Goal: Register for event/course

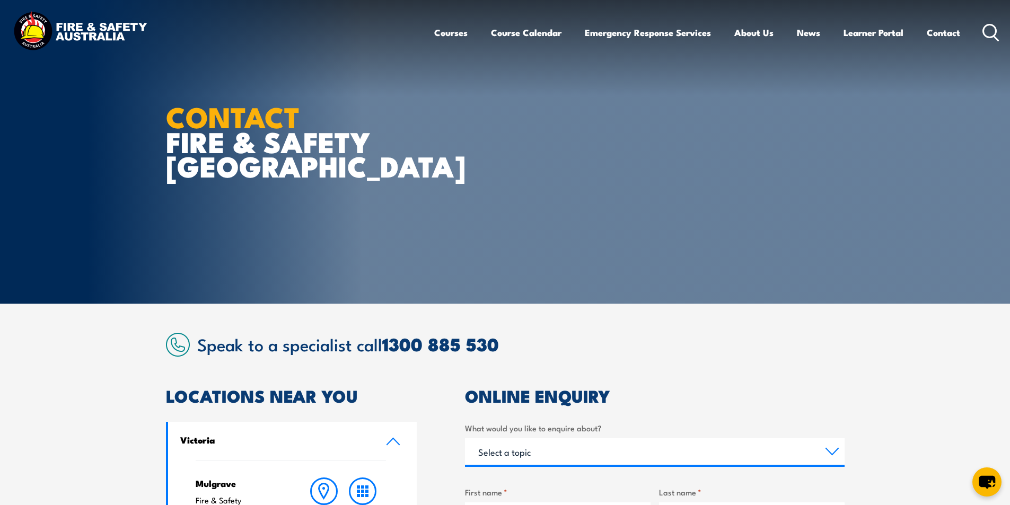
click at [988, 28] on icon at bounding box center [990, 32] width 17 height 17
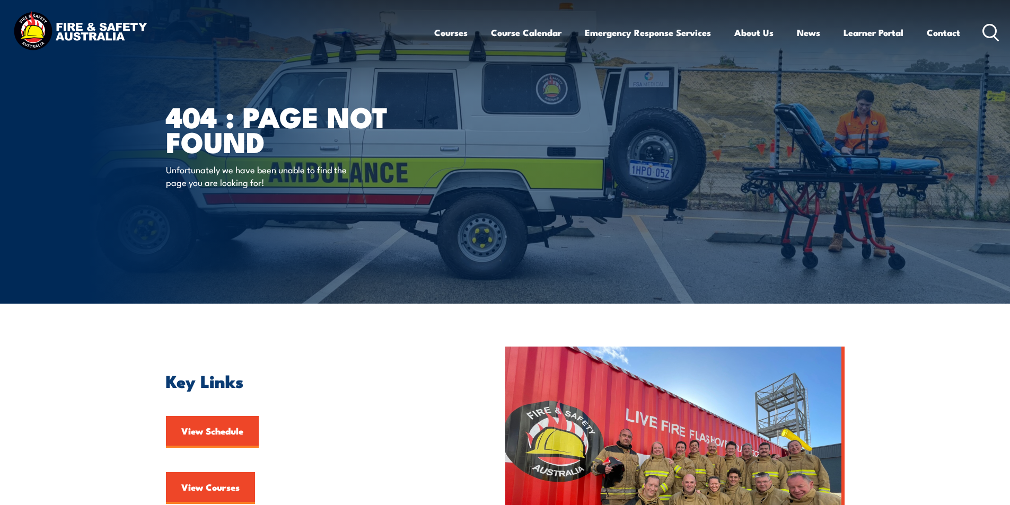
click at [989, 26] on icon at bounding box center [990, 32] width 17 height 17
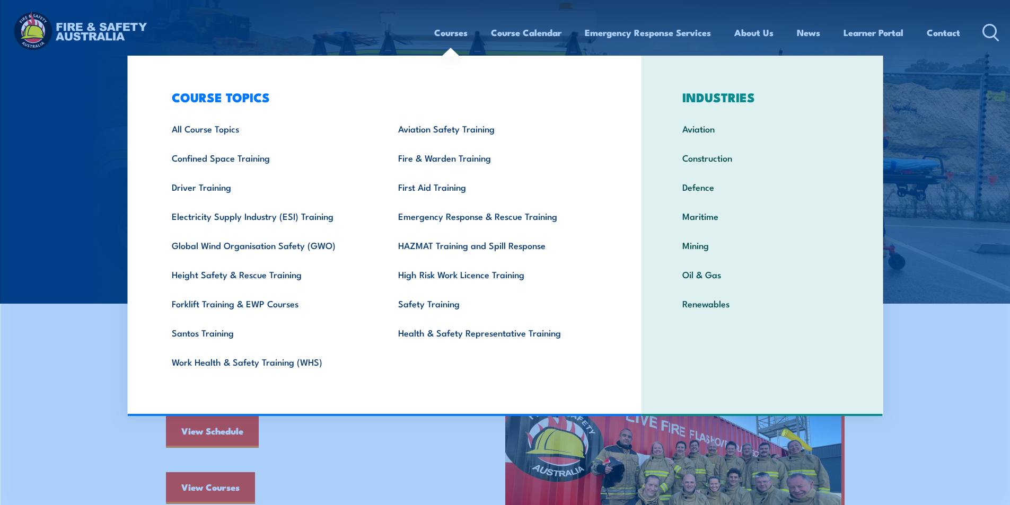
click at [450, 30] on link "Courses" at bounding box center [450, 33] width 33 height 28
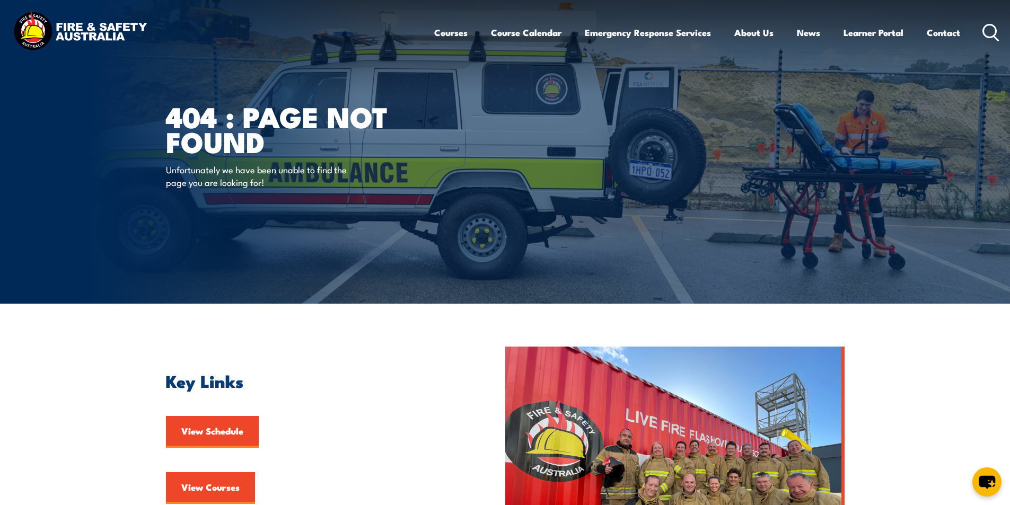
click at [990, 30] on icon at bounding box center [990, 32] width 17 height 17
drag, startPoint x: 986, startPoint y: 28, endPoint x: 972, endPoint y: 32, distance: 14.9
click at [986, 27] on icon at bounding box center [990, 32] width 17 height 17
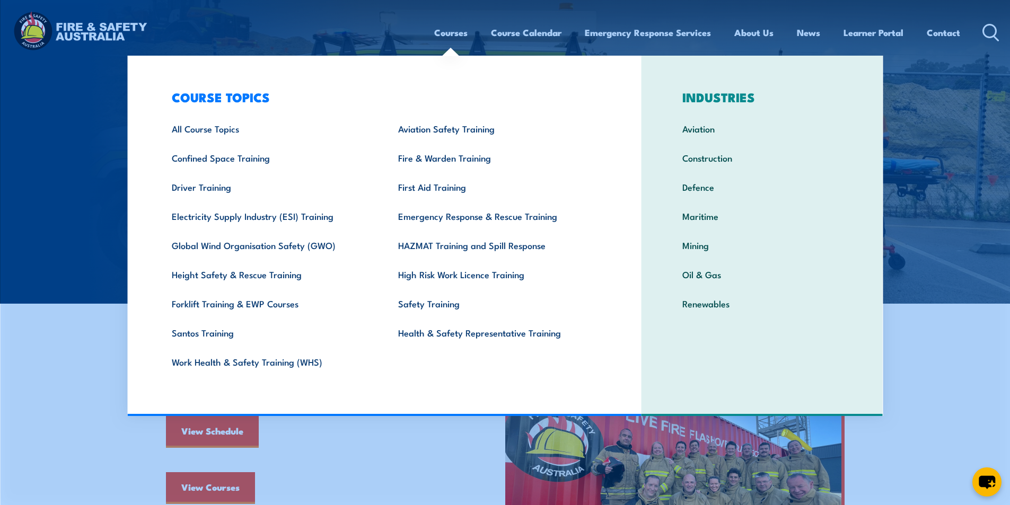
click at [946, 107] on img at bounding box center [505, 152] width 1010 height 304
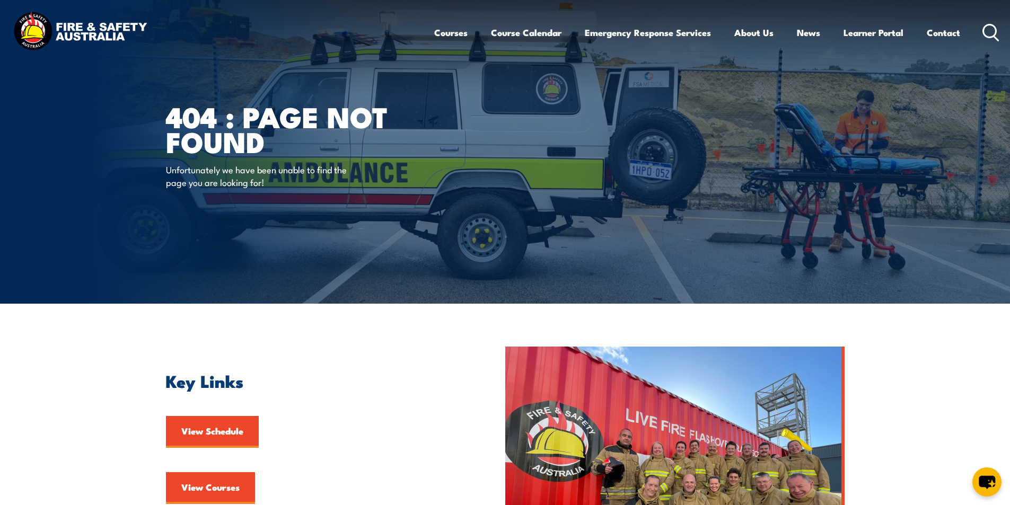
click at [994, 29] on icon at bounding box center [990, 32] width 17 height 17
click at [990, 30] on icon at bounding box center [990, 32] width 17 height 17
click at [989, 28] on icon at bounding box center [990, 32] width 17 height 17
click at [988, 30] on icon at bounding box center [990, 32] width 17 height 17
click at [991, 27] on icon at bounding box center [990, 32] width 17 height 17
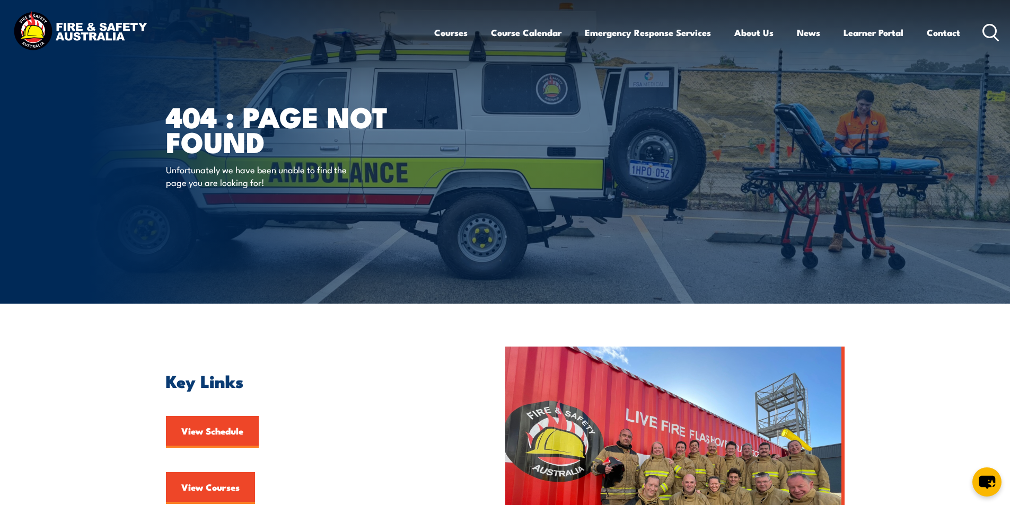
click at [987, 29] on icon at bounding box center [990, 32] width 17 height 17
click at [991, 27] on icon at bounding box center [990, 32] width 17 height 17
click at [988, 30] on icon at bounding box center [990, 32] width 17 height 17
click at [985, 29] on icon at bounding box center [990, 32] width 17 height 17
click at [938, 31] on link "Contact" at bounding box center [943, 33] width 33 height 28
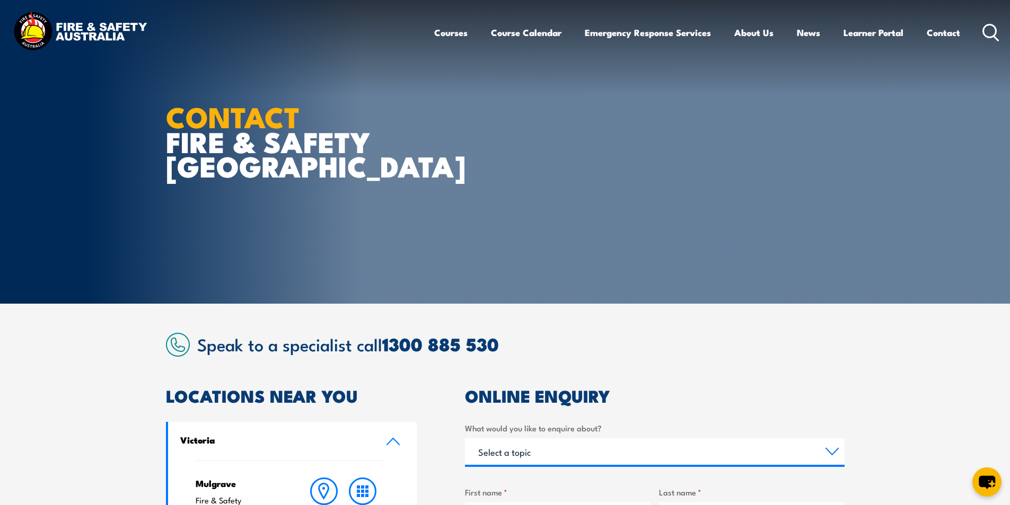
click at [988, 30] on icon at bounding box center [990, 32] width 17 height 17
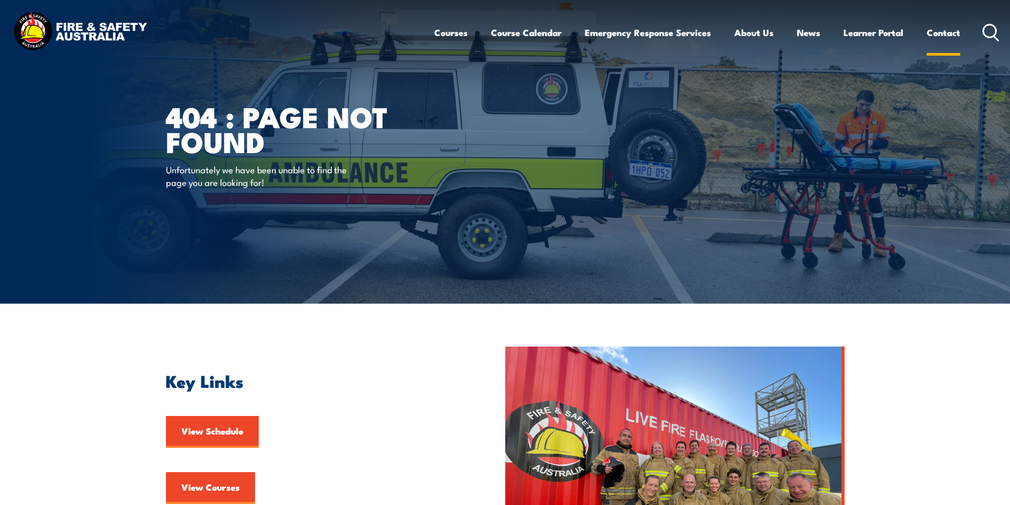
click at [947, 30] on link "Contact" at bounding box center [943, 33] width 33 height 28
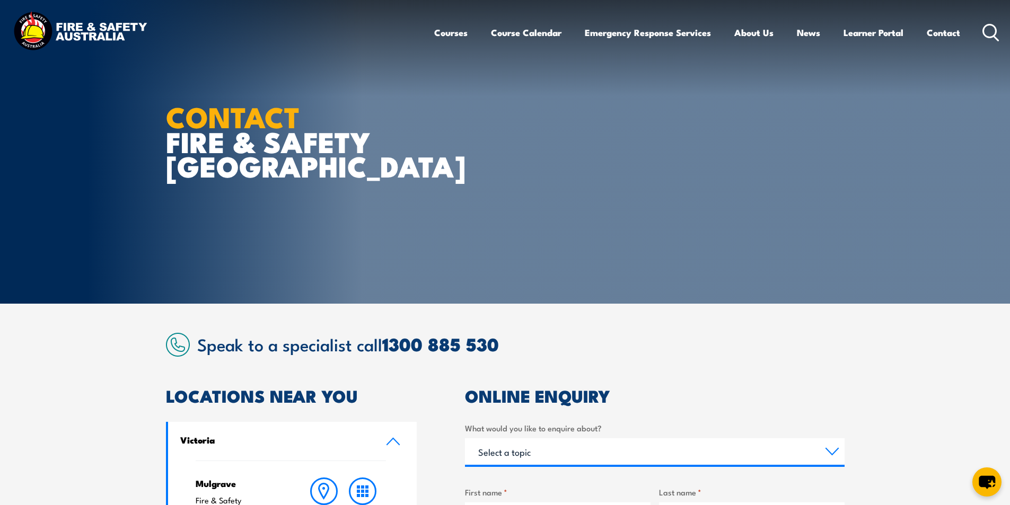
click at [986, 26] on circle at bounding box center [990, 30] width 13 height 13
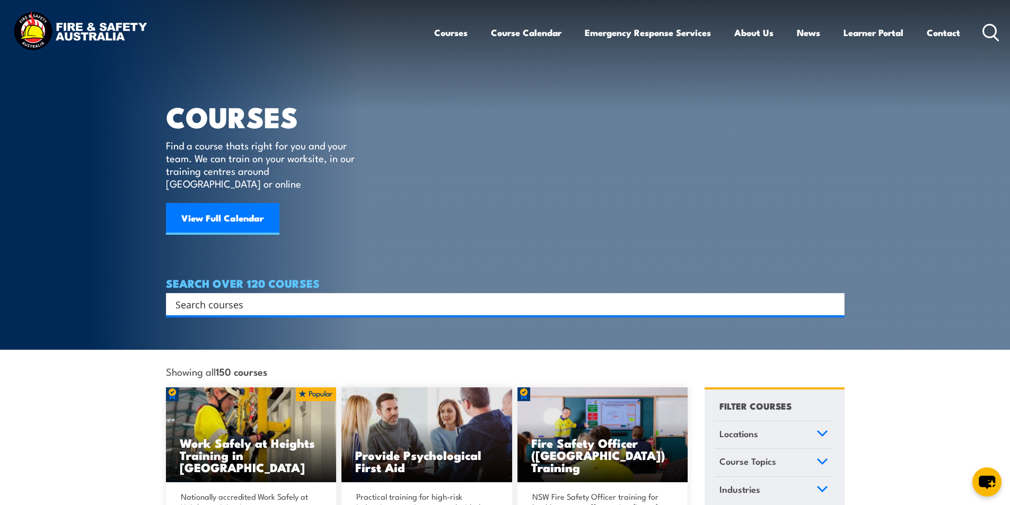
click at [225, 296] on input "Search input" at bounding box center [498, 304] width 646 height 16
click at [196, 296] on input "Search input" at bounding box center [498, 304] width 646 height 16
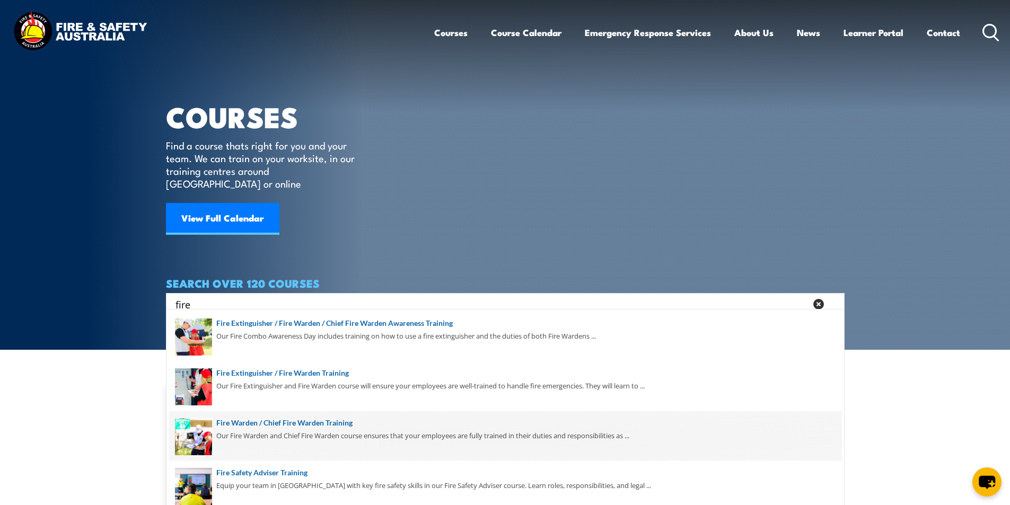
type input "fire"
click at [339, 422] on span at bounding box center [505, 436] width 672 height 50
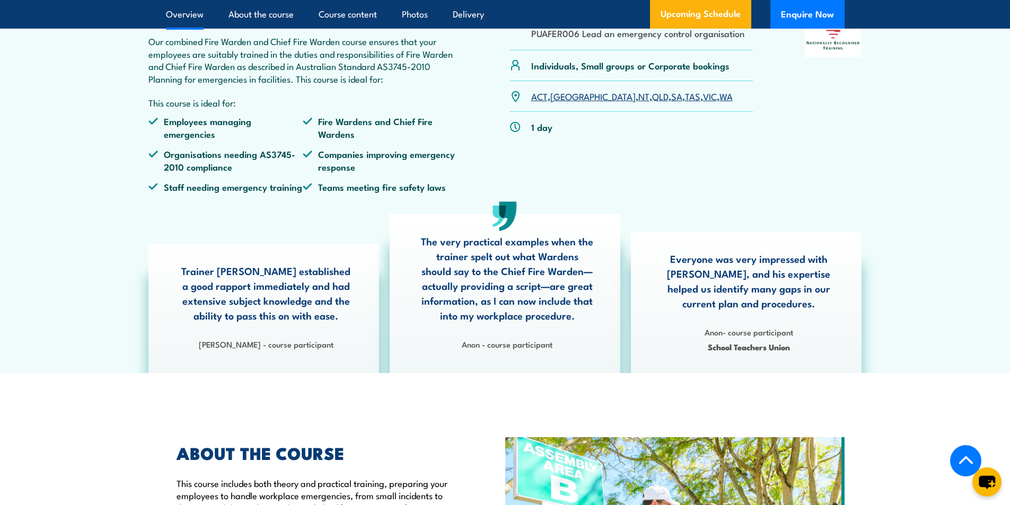
scroll to position [265, 0]
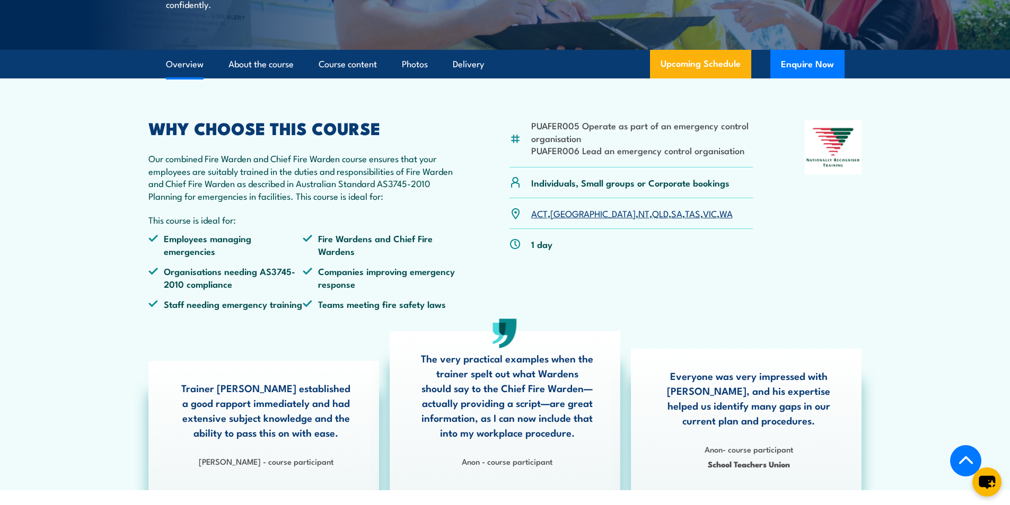
click at [671, 220] on link "SA" at bounding box center [676, 213] width 11 height 13
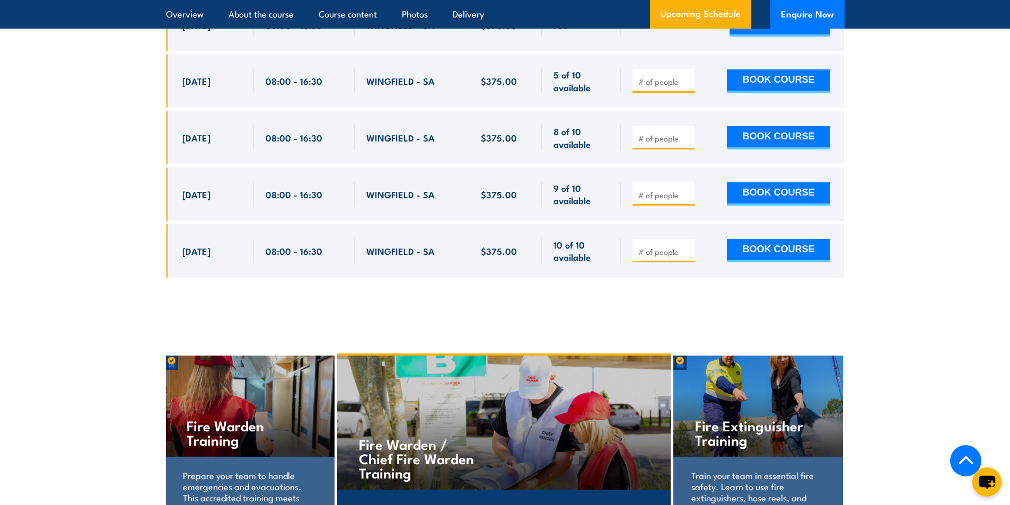
scroll to position [1931, 0]
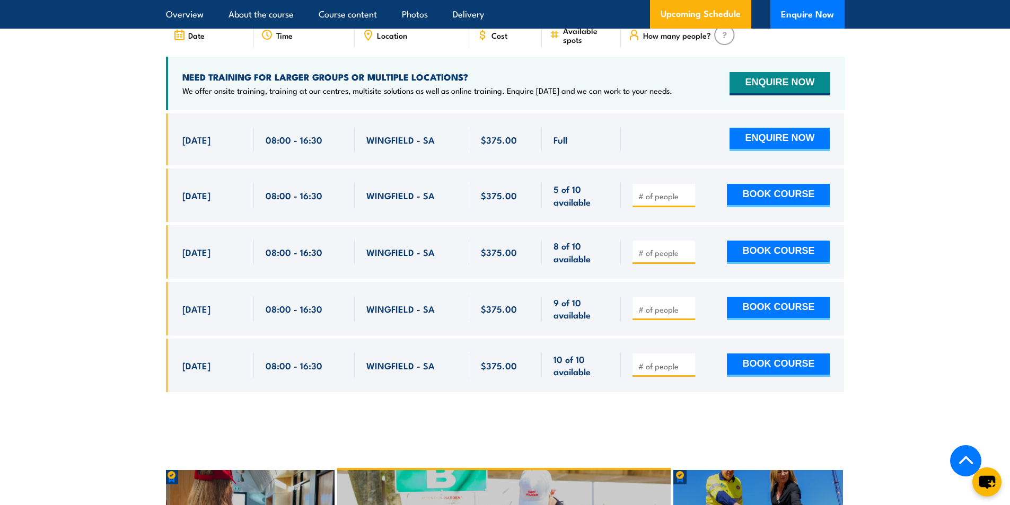
click at [675, 194] on input "number" at bounding box center [664, 196] width 53 height 11
type input "1"
click at [766, 187] on button "BOOK COURSE" at bounding box center [778, 195] width 103 height 23
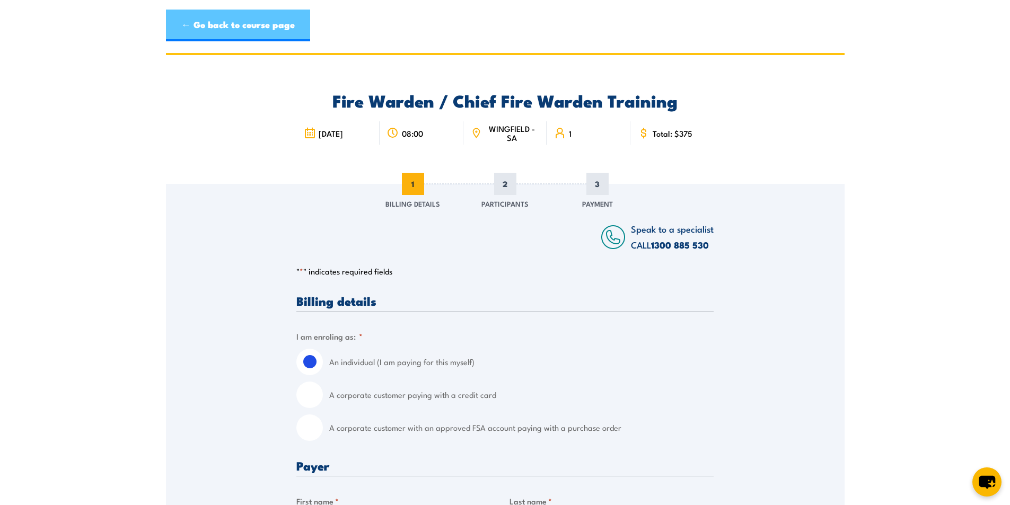
click at [196, 21] on link "← Go back to course page" at bounding box center [238, 26] width 144 height 32
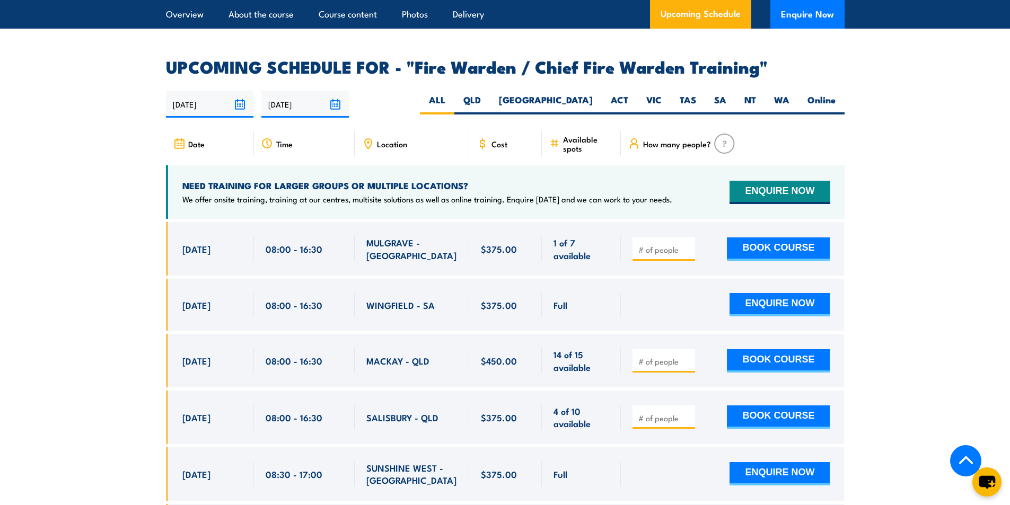
scroll to position [1931, 0]
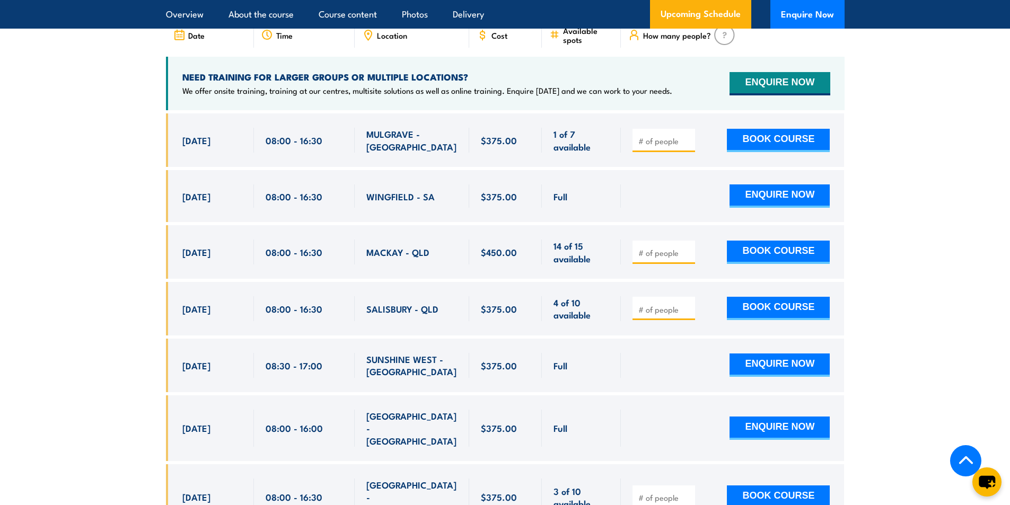
click at [656, 248] on input "number" at bounding box center [664, 253] width 53 height 11
type input "1"
click at [788, 248] on button "BOOK COURSE" at bounding box center [778, 252] width 103 height 23
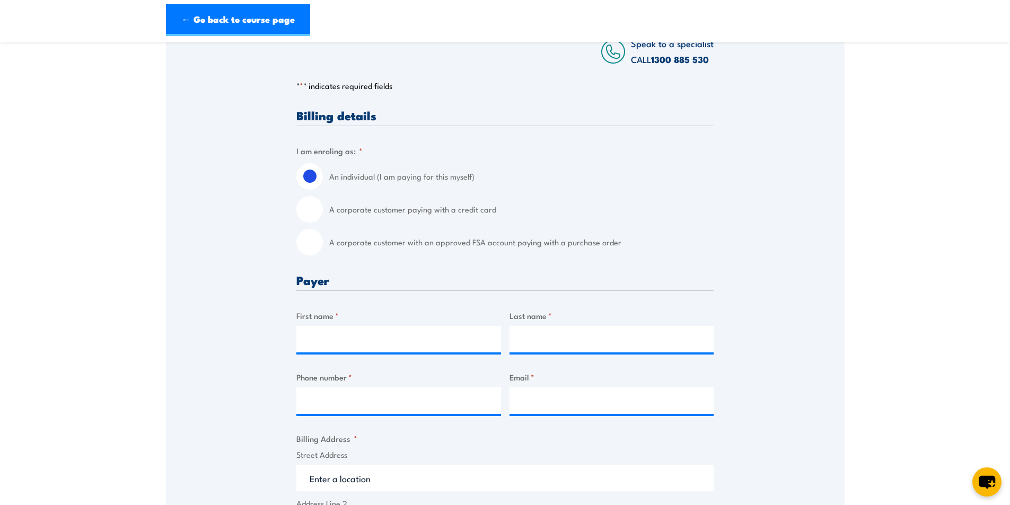
scroll to position [212, 0]
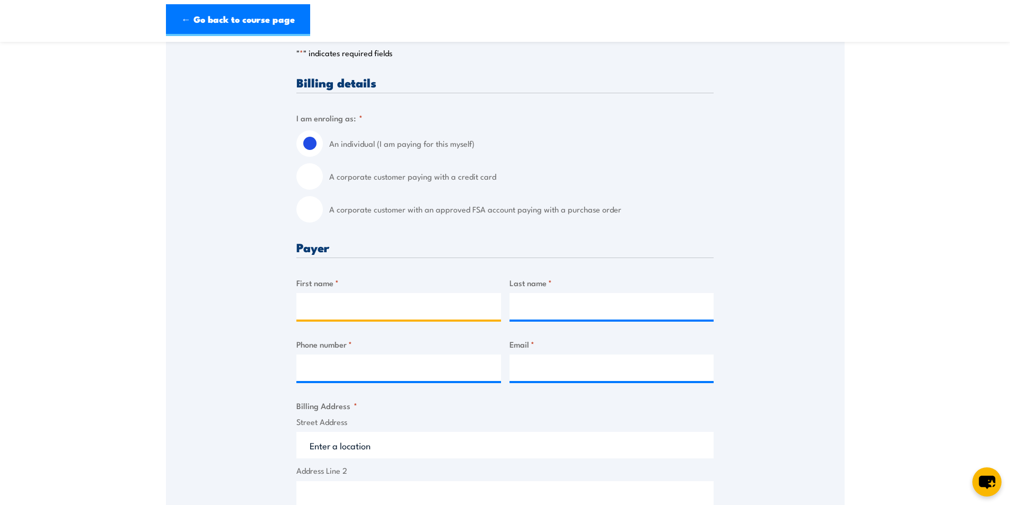
click at [356, 314] on input "First name *" at bounding box center [398, 306] width 205 height 27
type input "[PERSON_NAME]"
type input "0749404354"
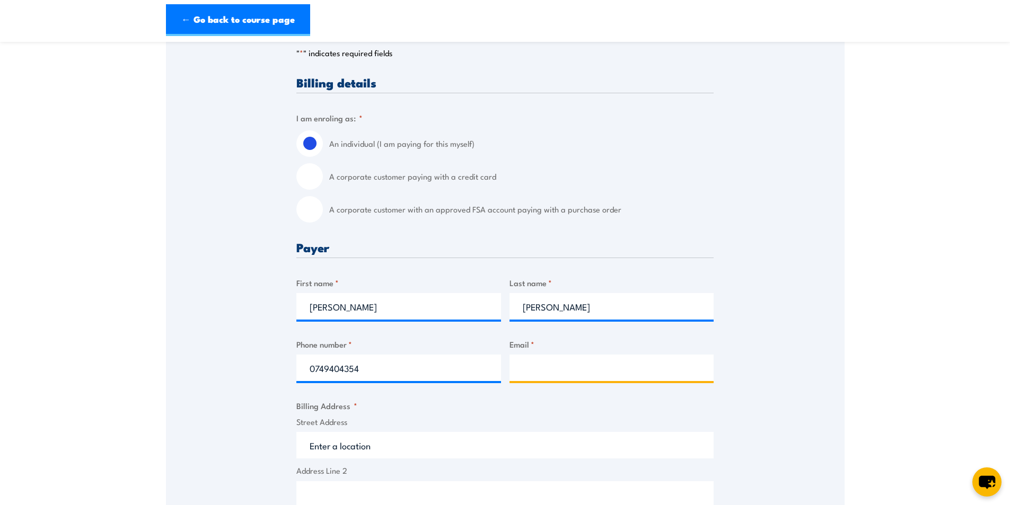
type input "[EMAIL_ADDRESS][DOMAIN_NAME]"
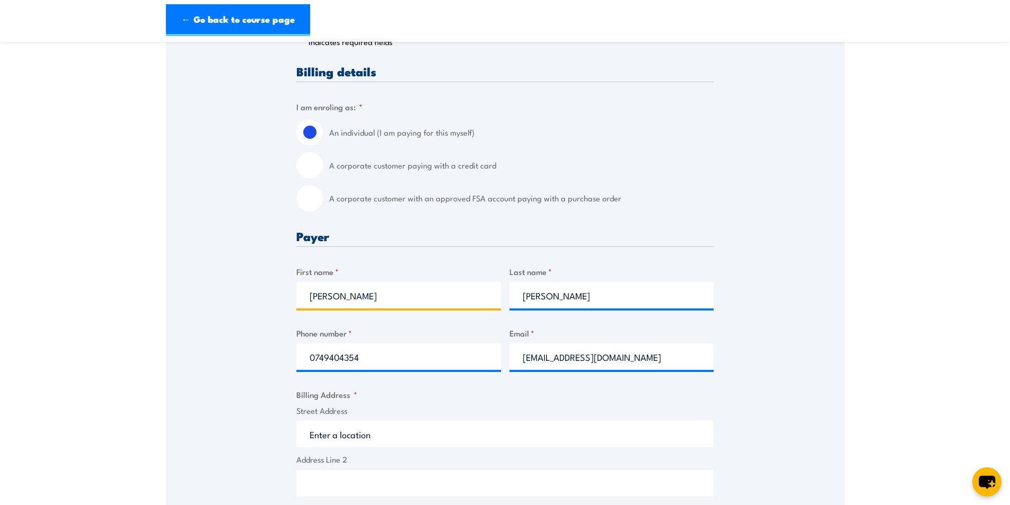
scroll to position [53, 0]
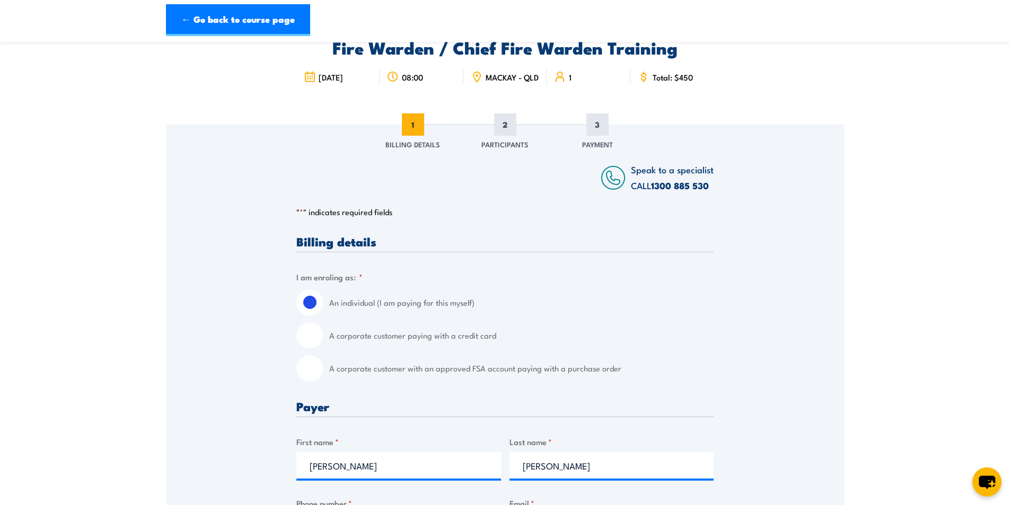
drag, startPoint x: 306, startPoint y: 375, endPoint x: 323, endPoint y: 372, distance: 17.2
click at [306, 374] on input "A corporate customer with an approved FSA account paying with a purchase order" at bounding box center [309, 368] width 27 height 27
radio input "true"
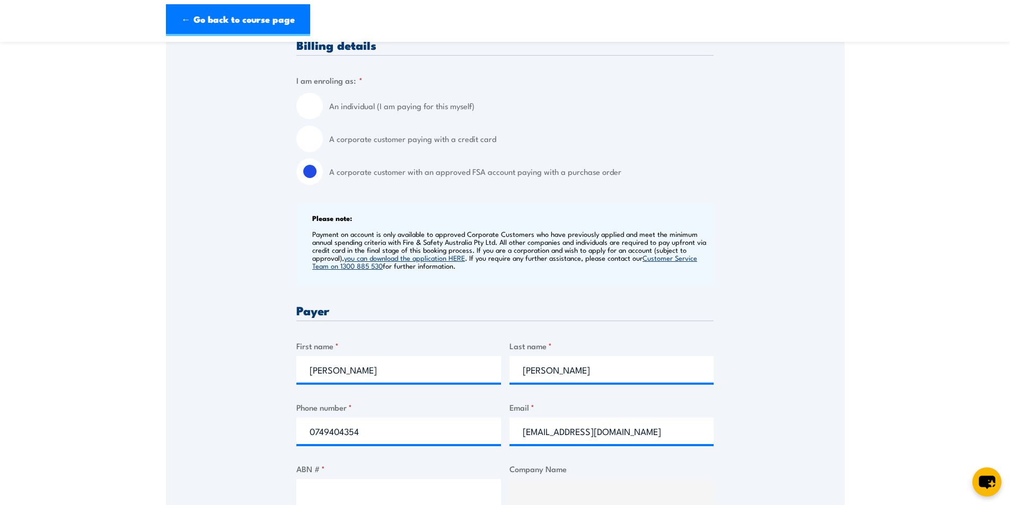
scroll to position [371, 0]
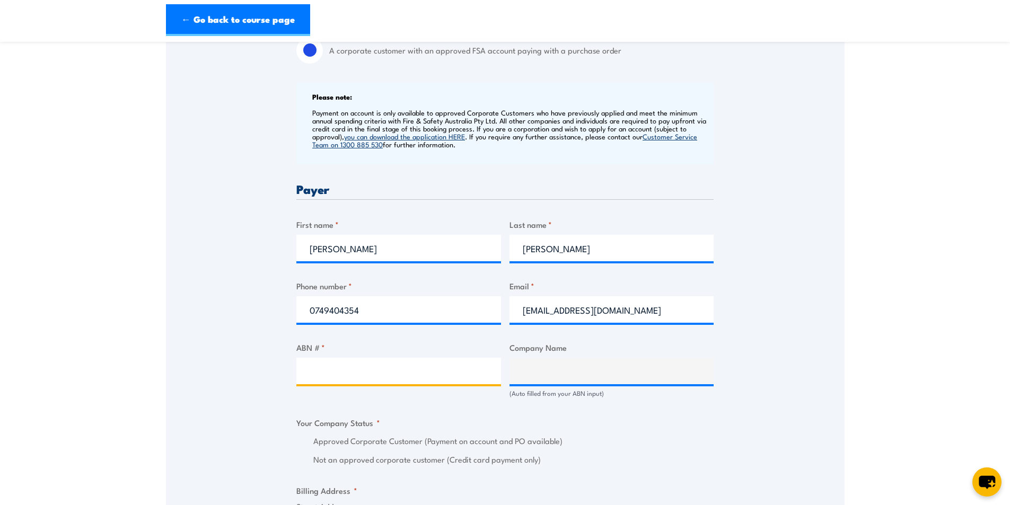
click at [346, 383] on input "ABN # *" at bounding box center [398, 371] width 205 height 27
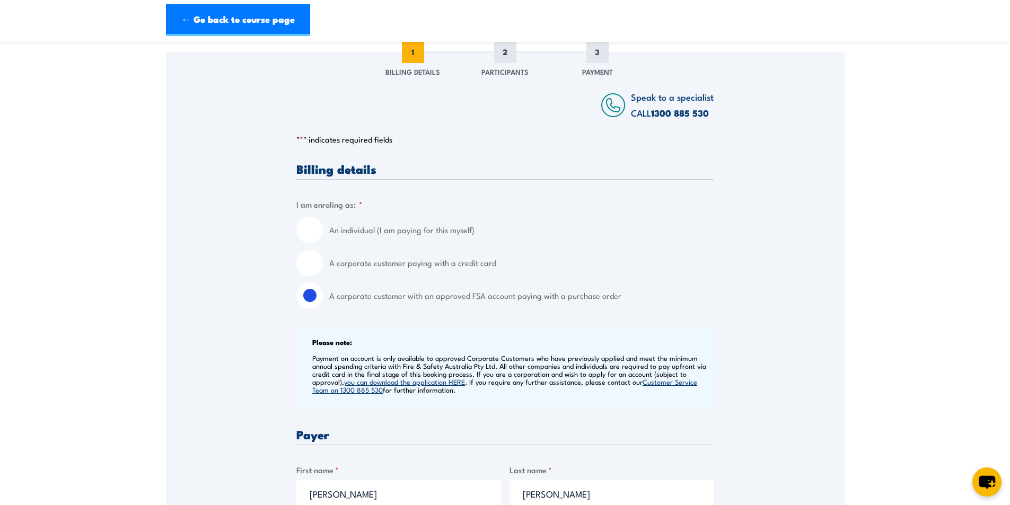
scroll to position [0, 0]
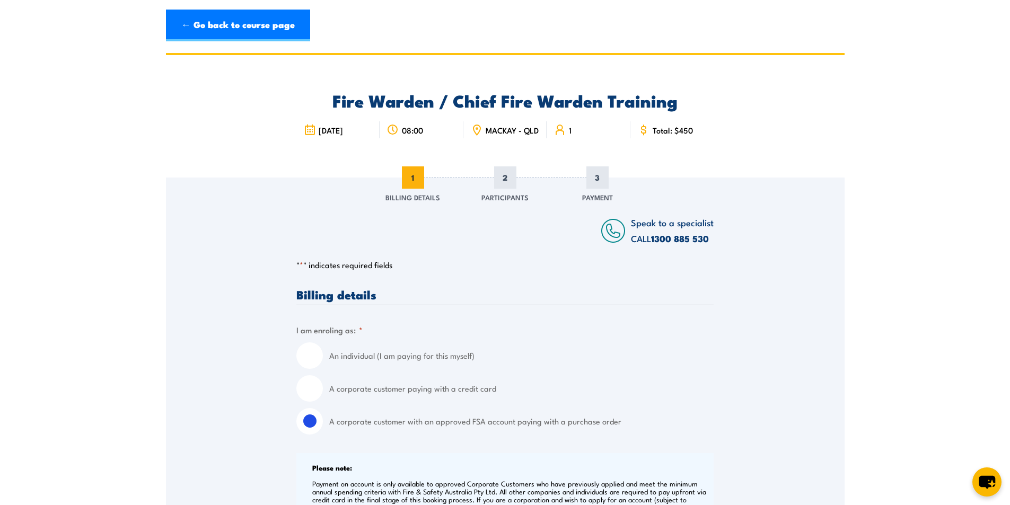
click at [311, 393] on input "A corporate customer paying with a credit card" at bounding box center [309, 388] width 27 height 27
radio input "true"
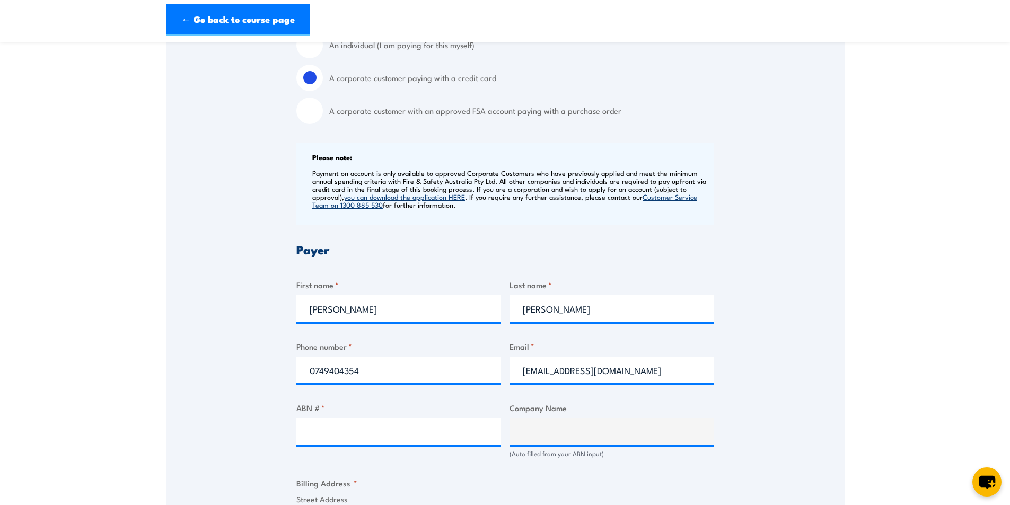
scroll to position [424, 0]
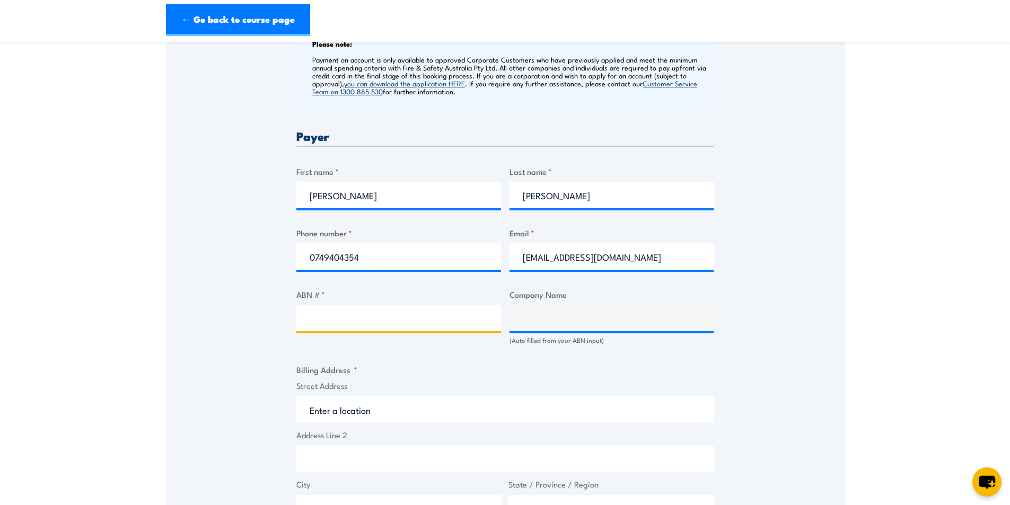
click at [350, 327] on input "ABN # *" at bounding box center [398, 318] width 205 height 27
click at [196, 14] on link "← Go back to course page" at bounding box center [238, 20] width 144 height 32
click at [174, 18] on link "← Go back to course page" at bounding box center [238, 20] width 144 height 32
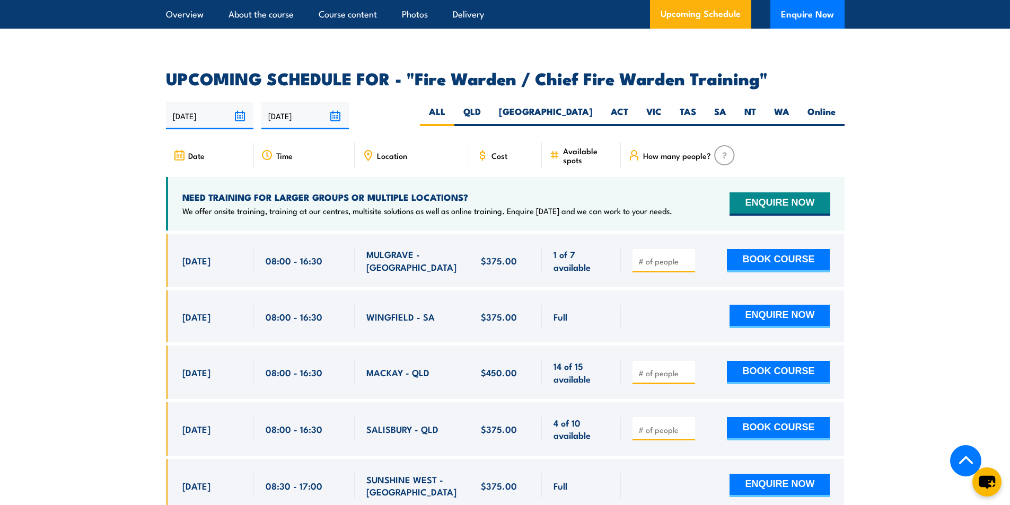
scroll to position [1784, 0]
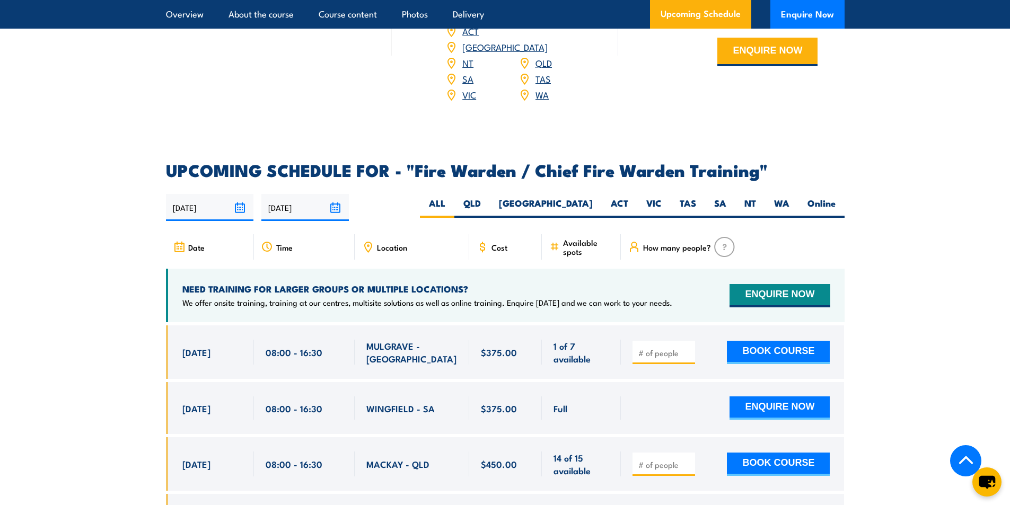
click at [660, 350] on input "number" at bounding box center [664, 353] width 53 height 11
type input "1"
click at [772, 348] on button "BOOK COURSE" at bounding box center [778, 352] width 103 height 23
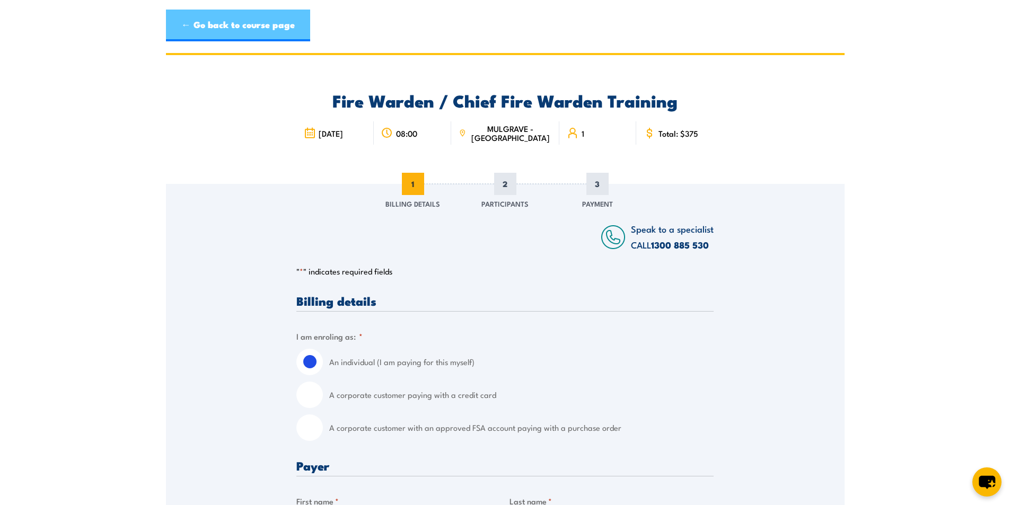
click at [229, 24] on link "← Go back to course page" at bounding box center [238, 26] width 144 height 32
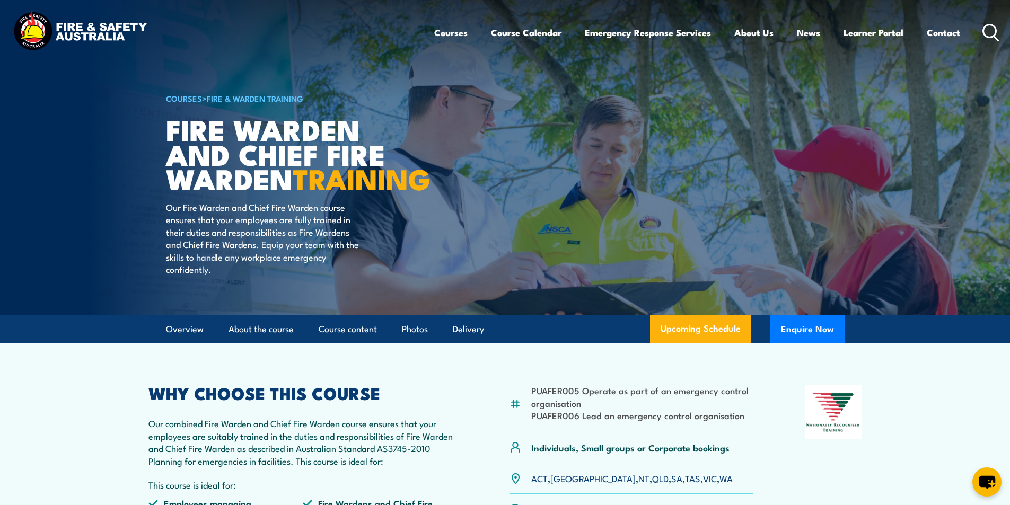
click at [989, 25] on icon at bounding box center [990, 32] width 17 height 17
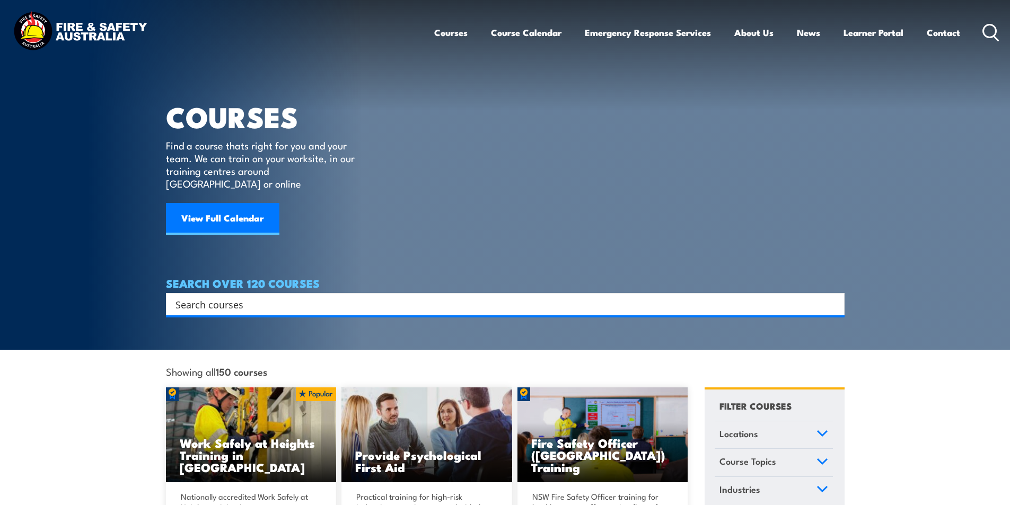
click at [213, 297] on input "Search input" at bounding box center [498, 304] width 646 height 16
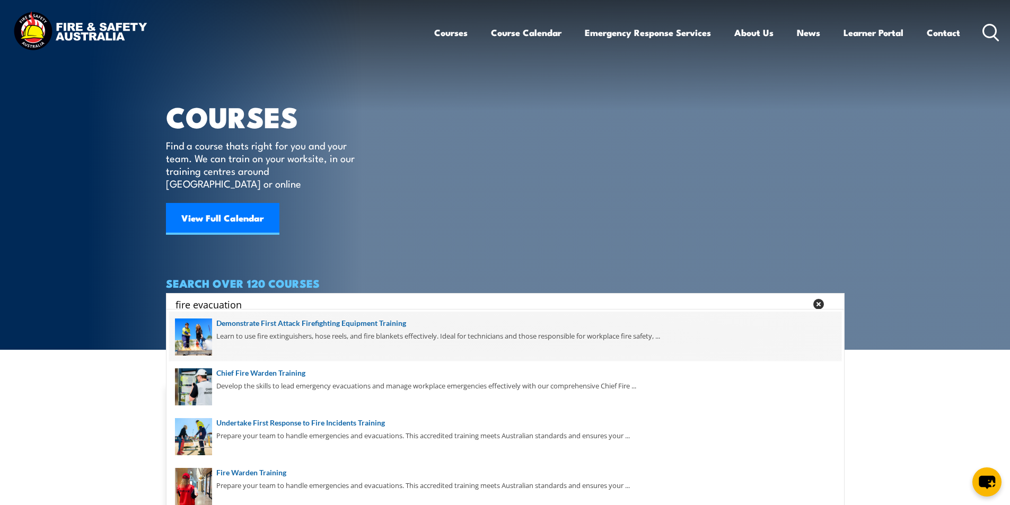
type input "fire evacuation"
click at [357, 321] on span at bounding box center [505, 337] width 672 height 50
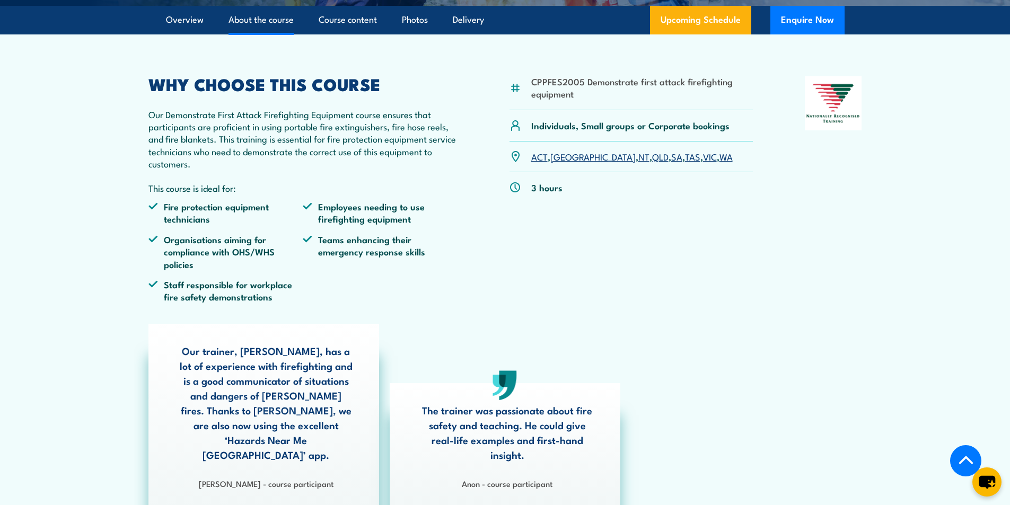
scroll to position [212, 0]
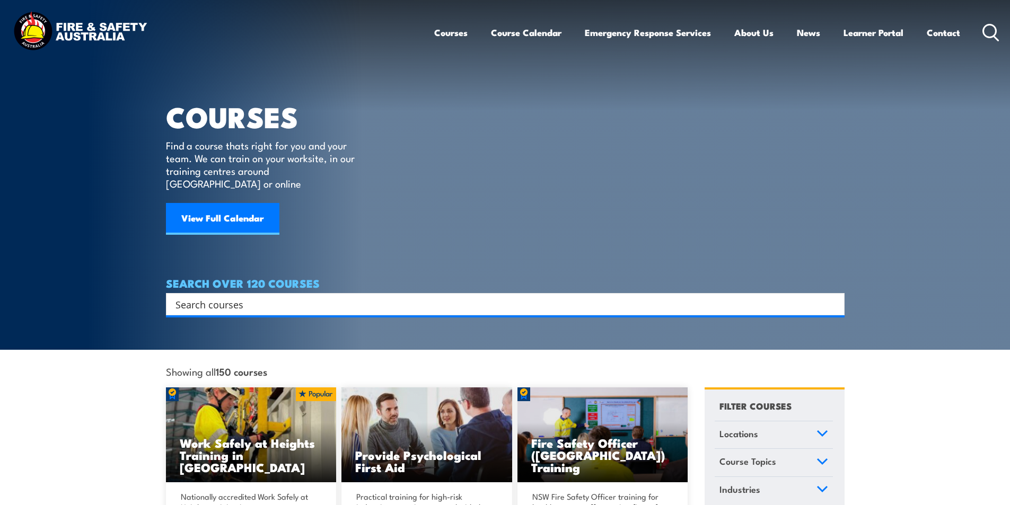
click at [245, 296] on input "Search input" at bounding box center [498, 304] width 646 height 16
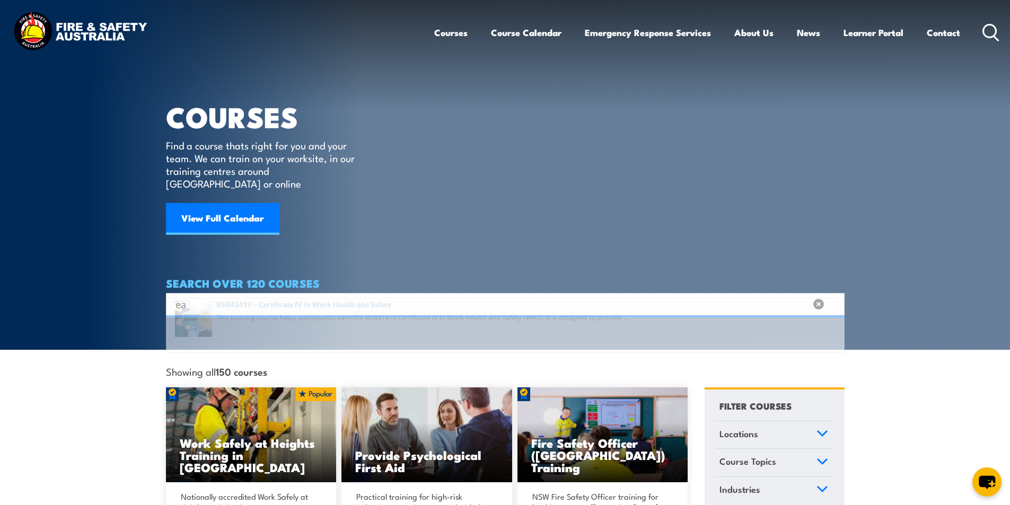
type input "e"
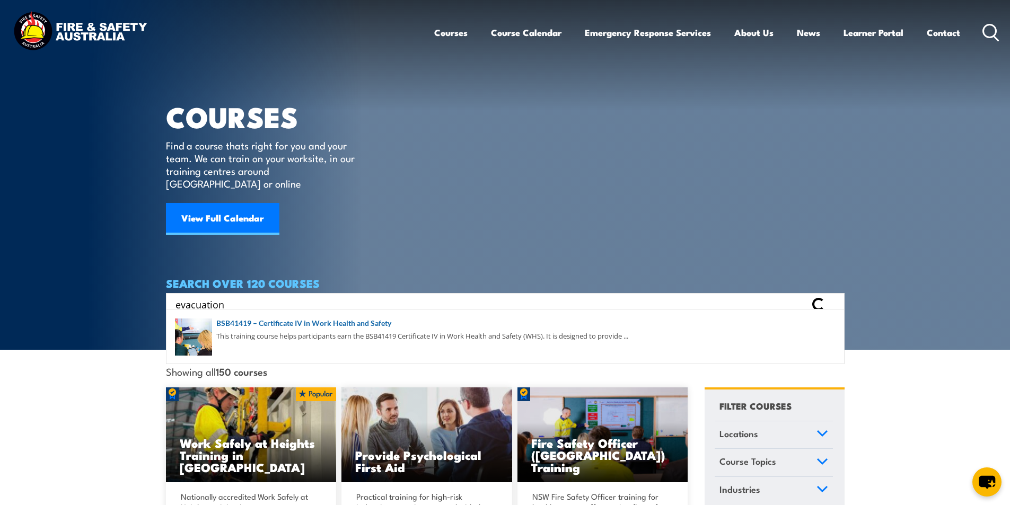
type input "evacuation"
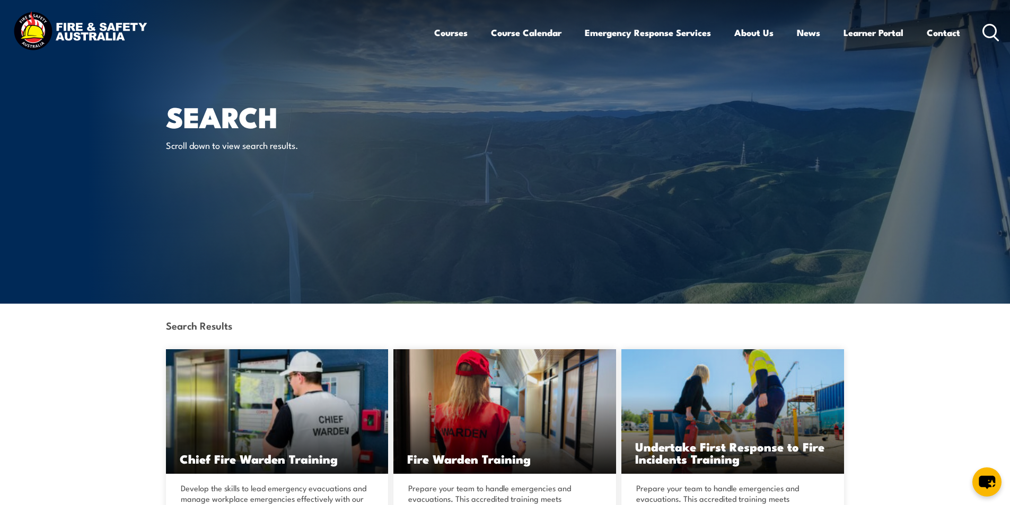
click at [984, 29] on circle at bounding box center [990, 30] width 13 height 13
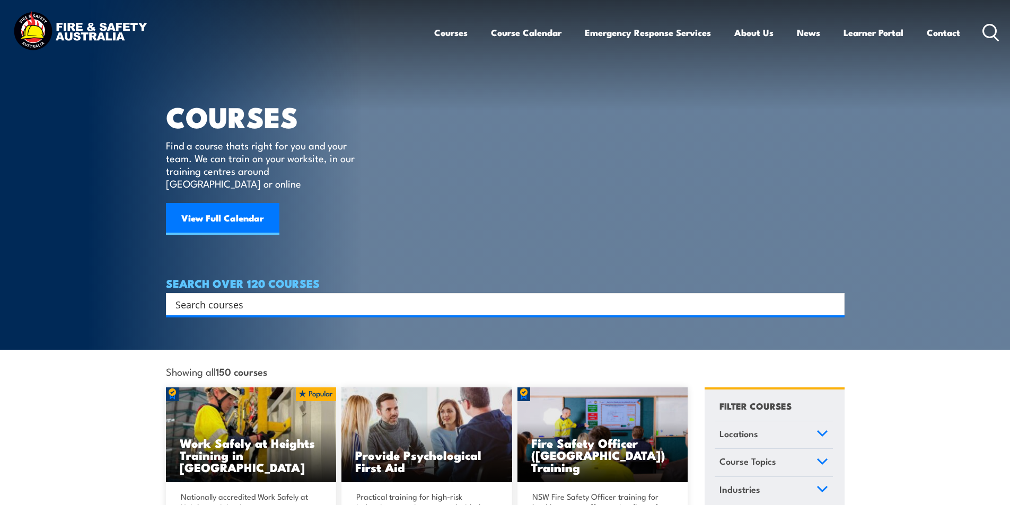
click at [213, 296] on input "Search input" at bounding box center [498, 304] width 646 height 16
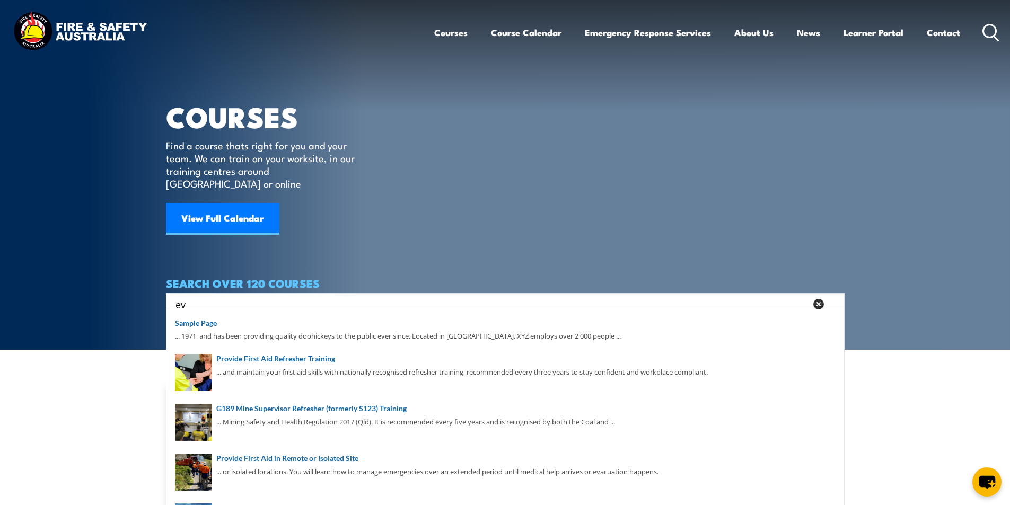
type input "e"
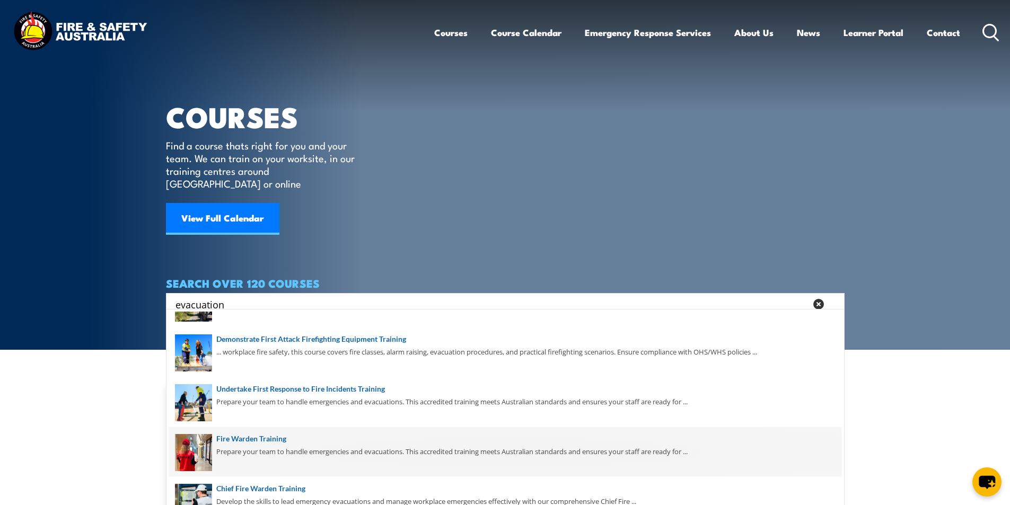
scroll to position [50, 0]
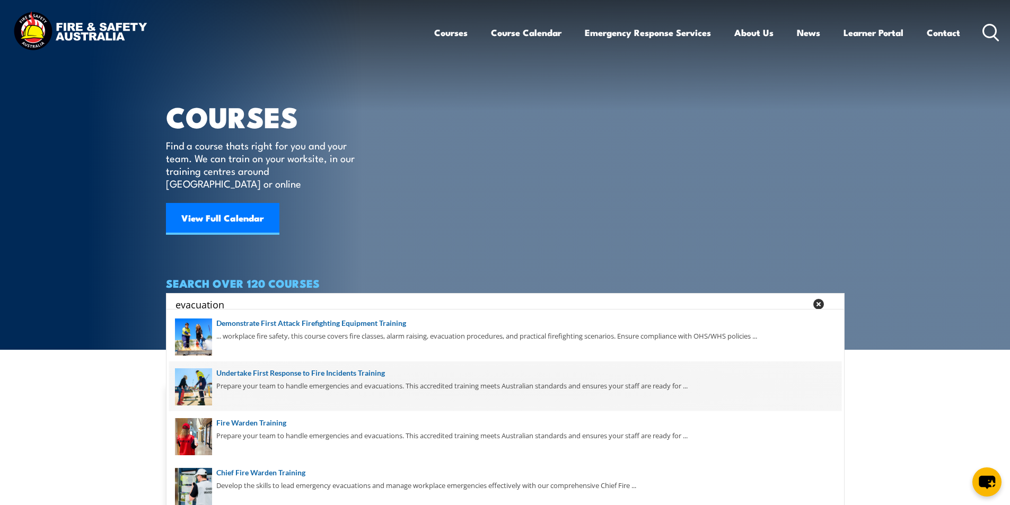
type input "evacuation"
click at [371, 374] on span at bounding box center [505, 387] width 672 height 50
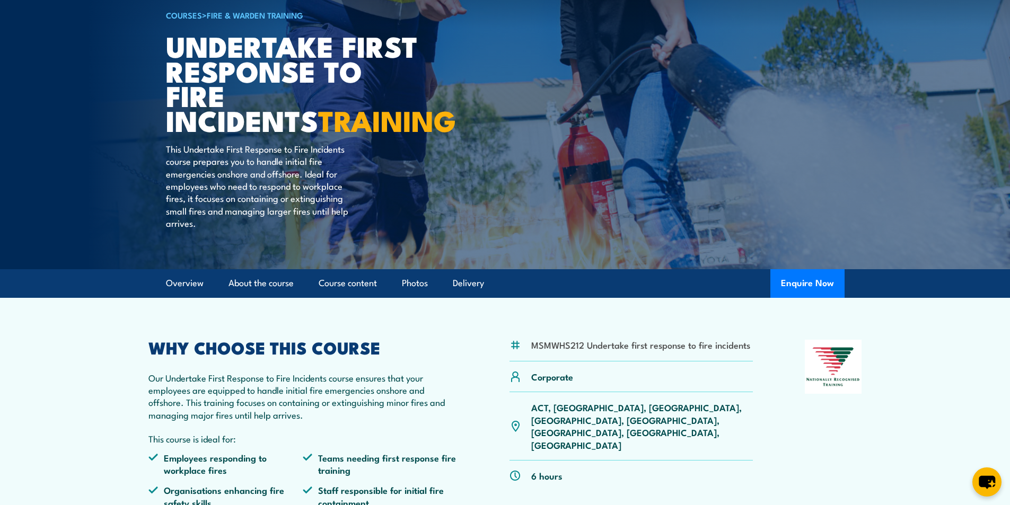
scroll to position [159, 0]
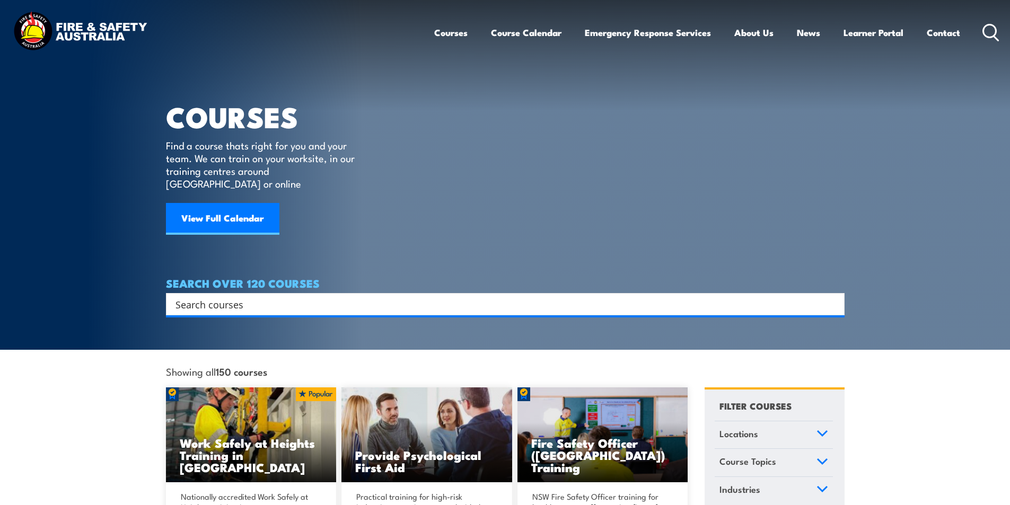
click at [208, 296] on input "Search input" at bounding box center [498, 304] width 646 height 16
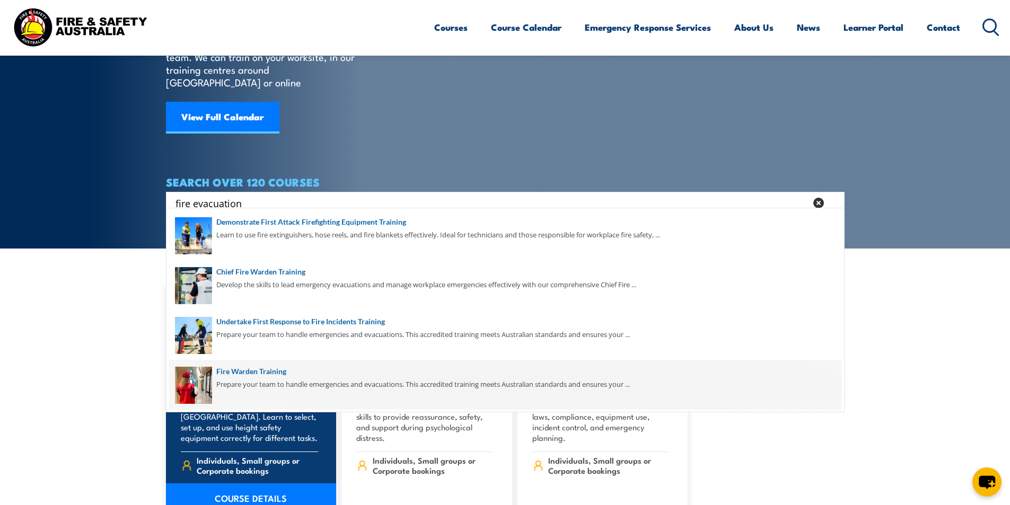
scroll to position [106, 0]
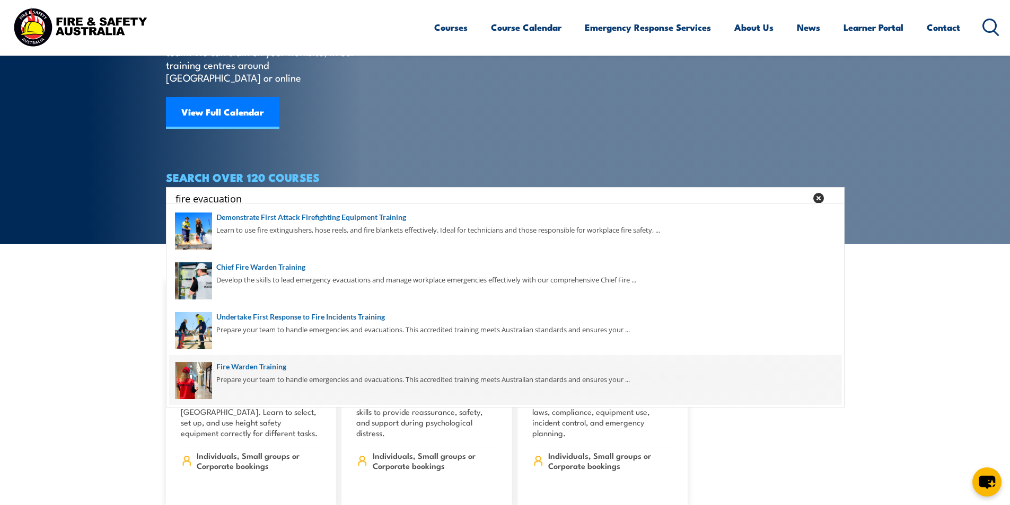
type input "fire evacuation"
click at [272, 366] on span at bounding box center [505, 380] width 672 height 50
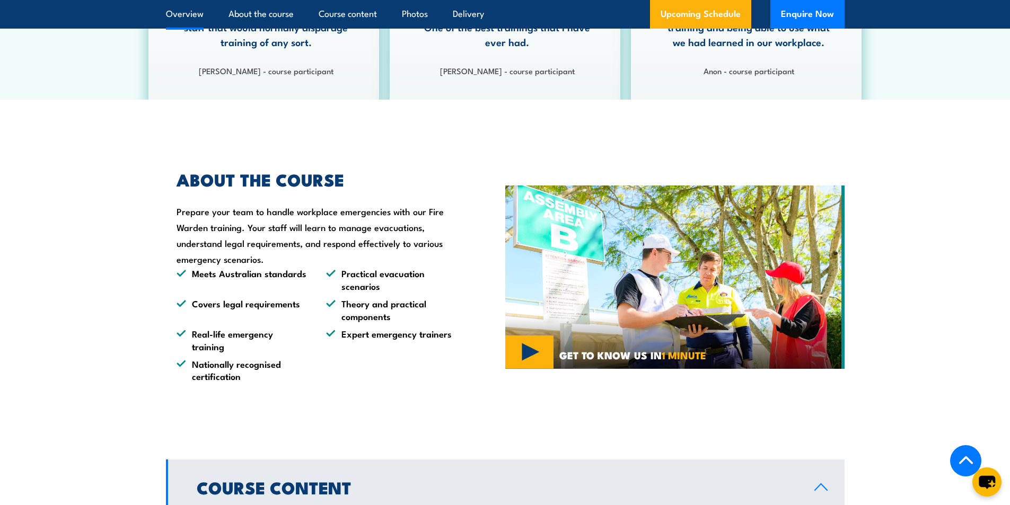
scroll to position [795, 0]
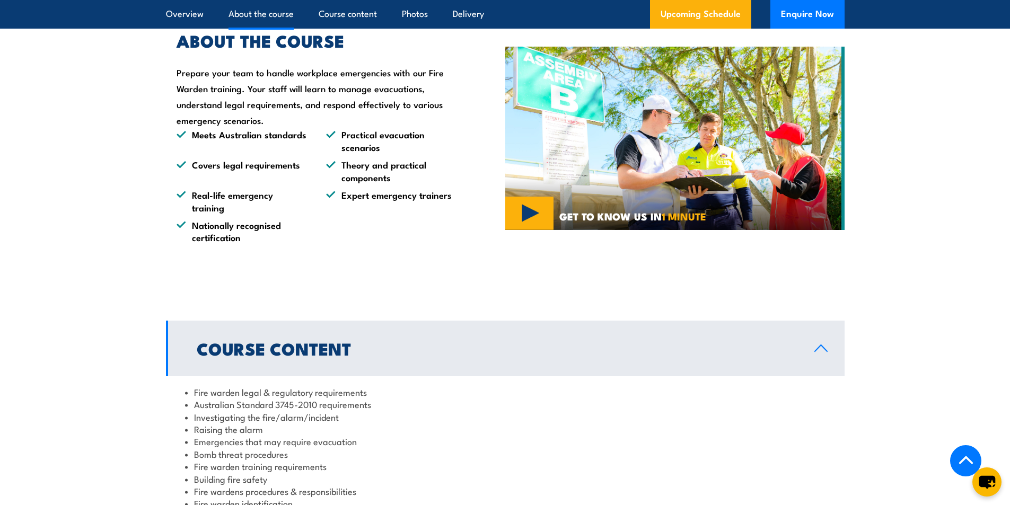
click at [821, 348] on icon at bounding box center [821, 348] width 14 height 8
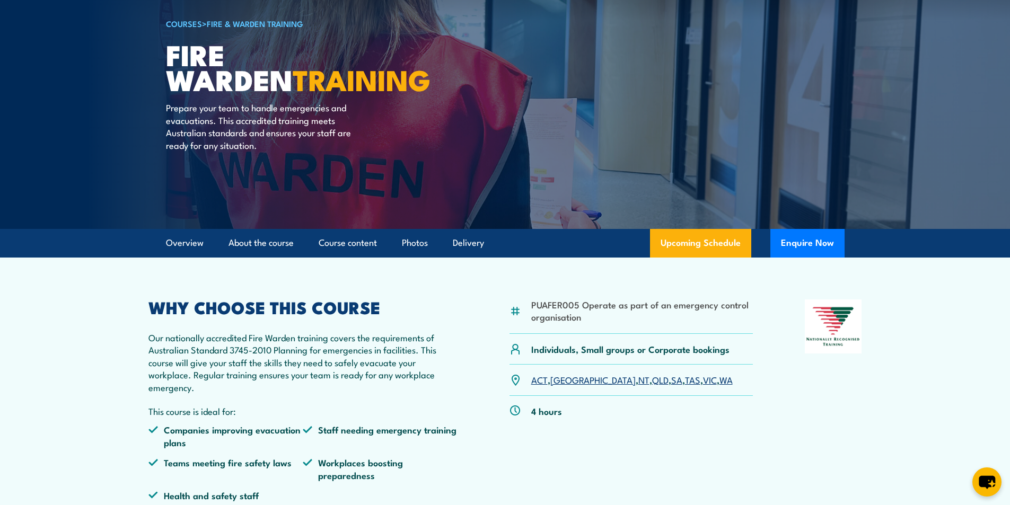
scroll to position [0, 0]
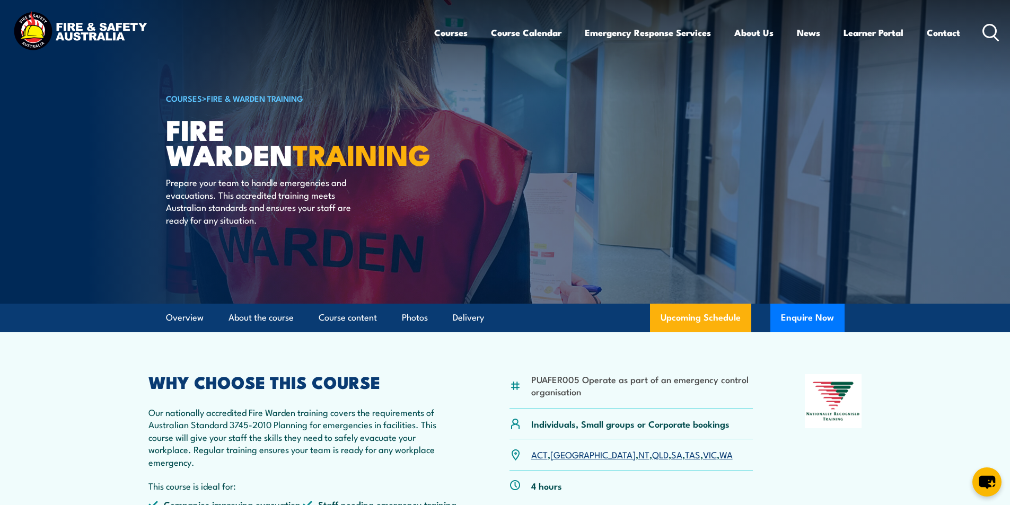
click at [988, 27] on icon at bounding box center [990, 32] width 17 height 17
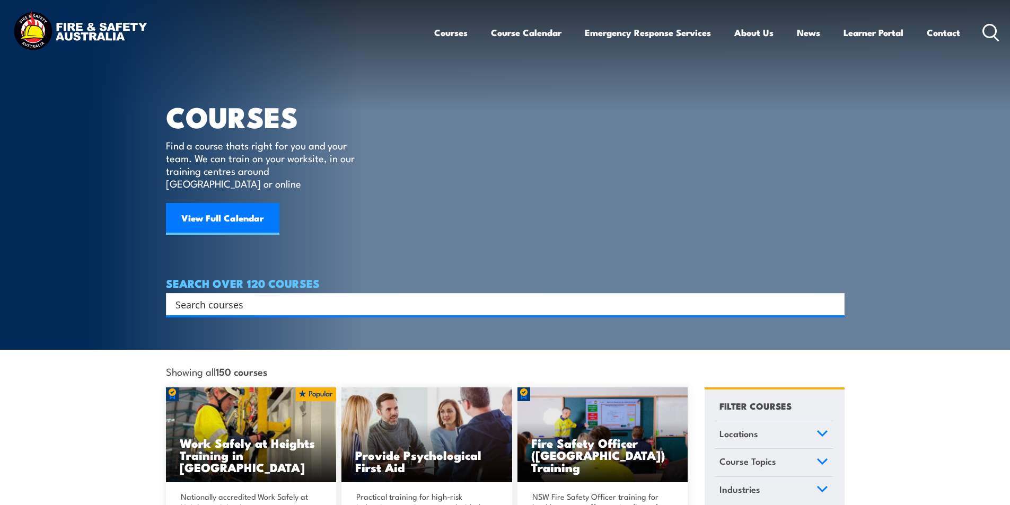
click at [249, 296] on input "Search input" at bounding box center [498, 304] width 646 height 16
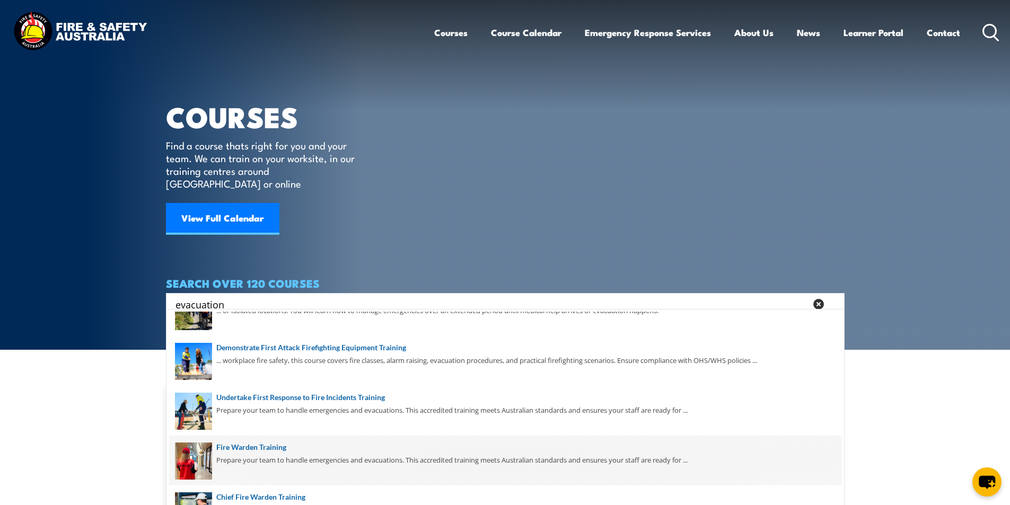
scroll to position [50, 0]
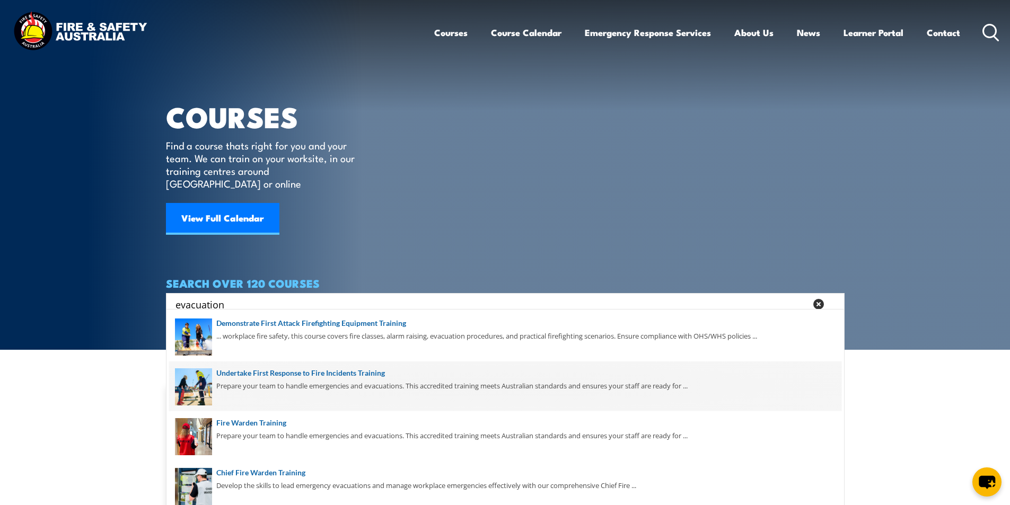
type input "evacuation"
click at [367, 376] on span at bounding box center [505, 387] width 672 height 50
click at [370, 373] on span at bounding box center [505, 387] width 672 height 50
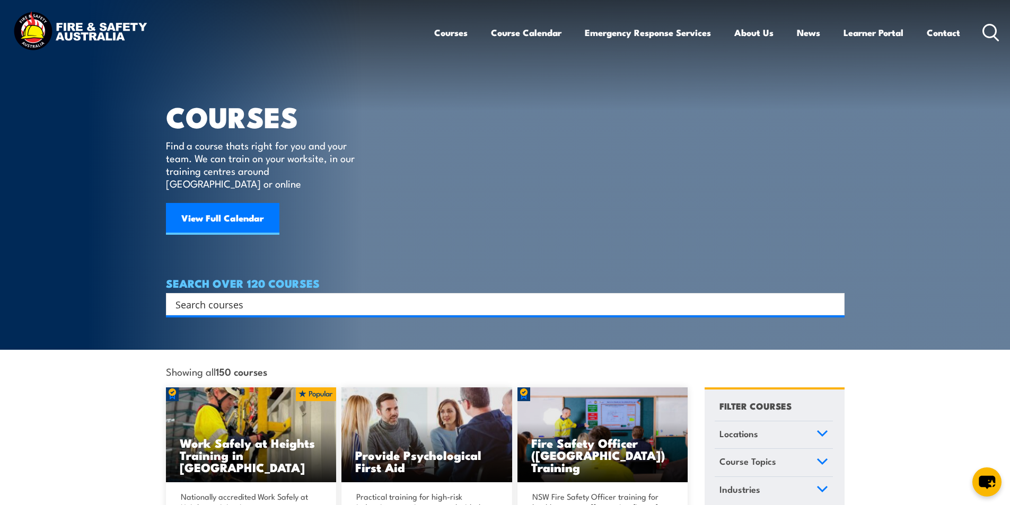
click at [221, 296] on input "Search input" at bounding box center [498, 304] width 646 height 16
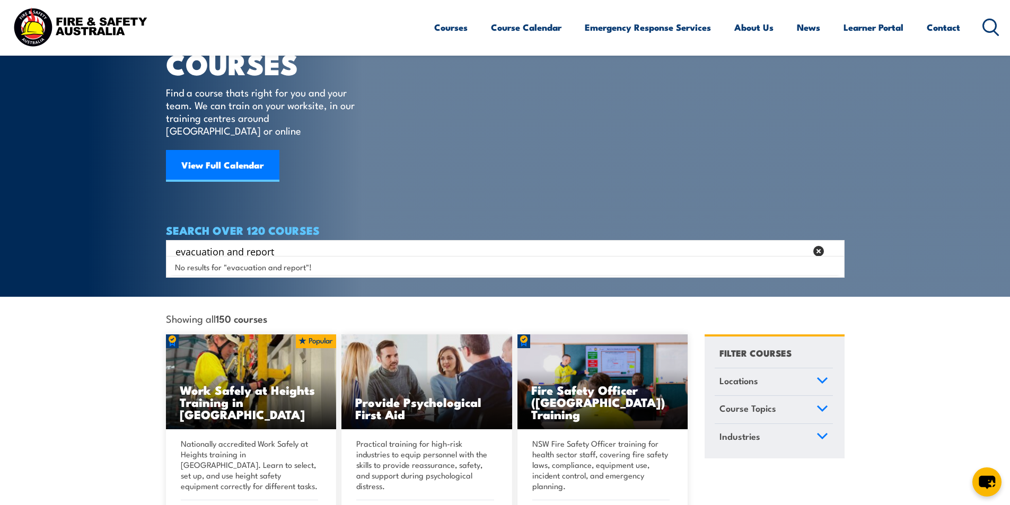
drag, startPoint x: 286, startPoint y: 241, endPoint x: 207, endPoint y: 238, distance: 79.0
click at [207, 243] on input "evacuation and report" at bounding box center [490, 251] width 631 height 16
drag, startPoint x: 250, startPoint y: 241, endPoint x: 0, endPoint y: 209, distance: 251.7
click at [0, 209] on section "COURSES Find a course thats right for you and your team. We can train on your w…" at bounding box center [505, 122] width 1010 height 350
click at [80, 221] on section "COURSES Find a course thats right for you and your team. We can train on your w…" at bounding box center [505, 122] width 1010 height 350
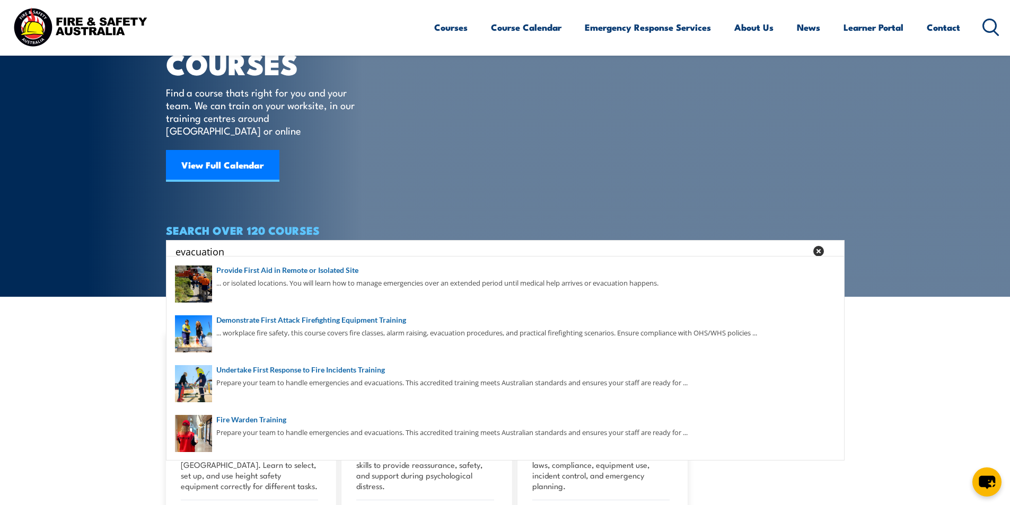
type input "evacuation"
click at [935, 191] on section "COURSES Find a course thats right for you and your team. We can train on your w…" at bounding box center [505, 122] width 1010 height 350
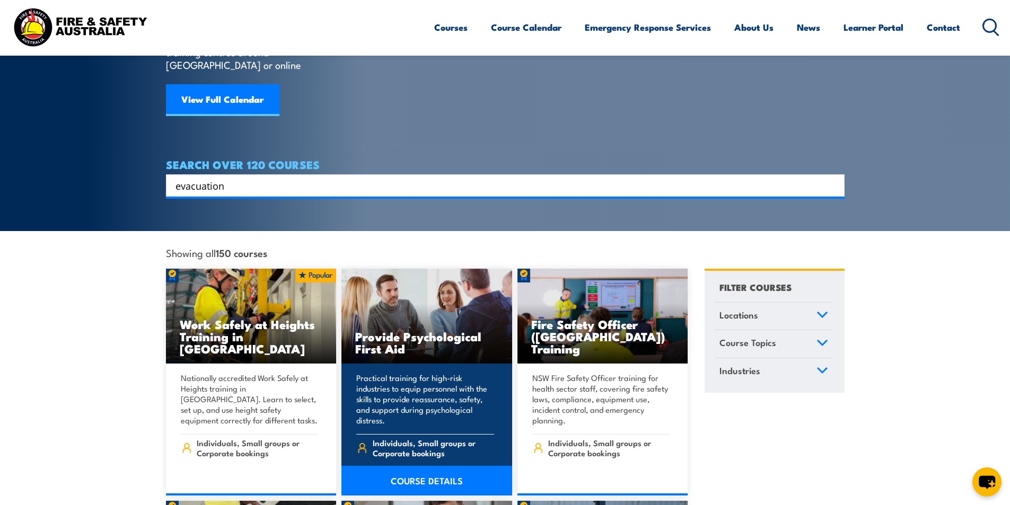
scroll to position [159, 0]
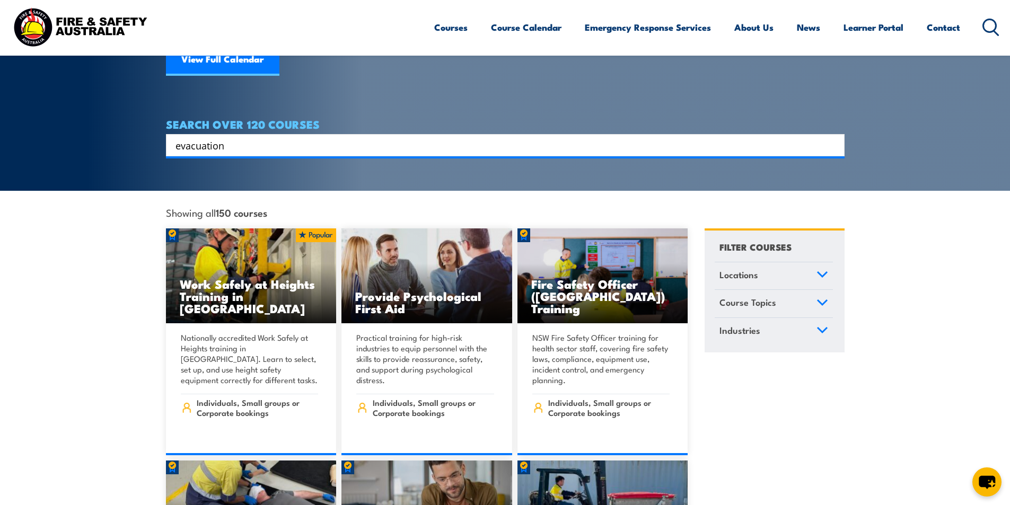
click at [238, 137] on input "evacuation" at bounding box center [498, 145] width 646 height 16
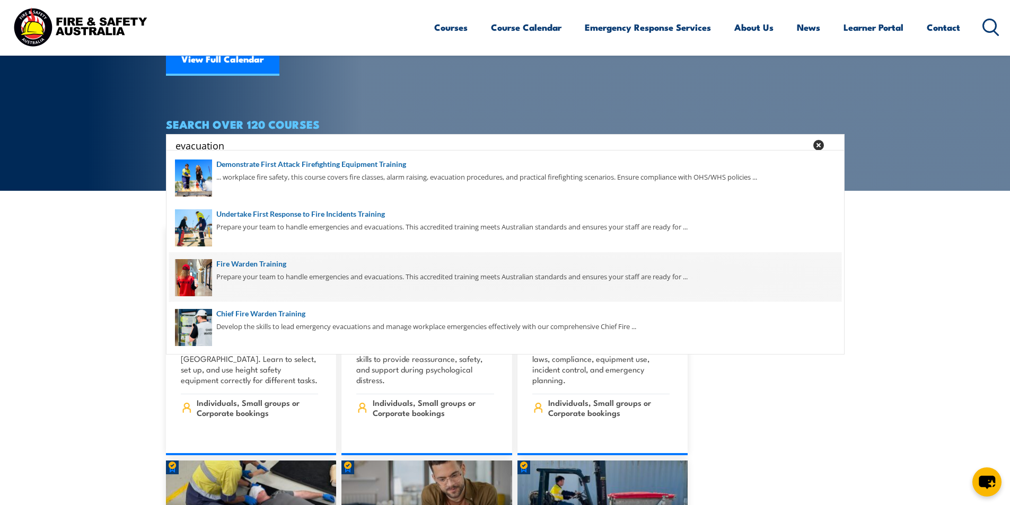
click at [272, 257] on span at bounding box center [505, 277] width 672 height 50
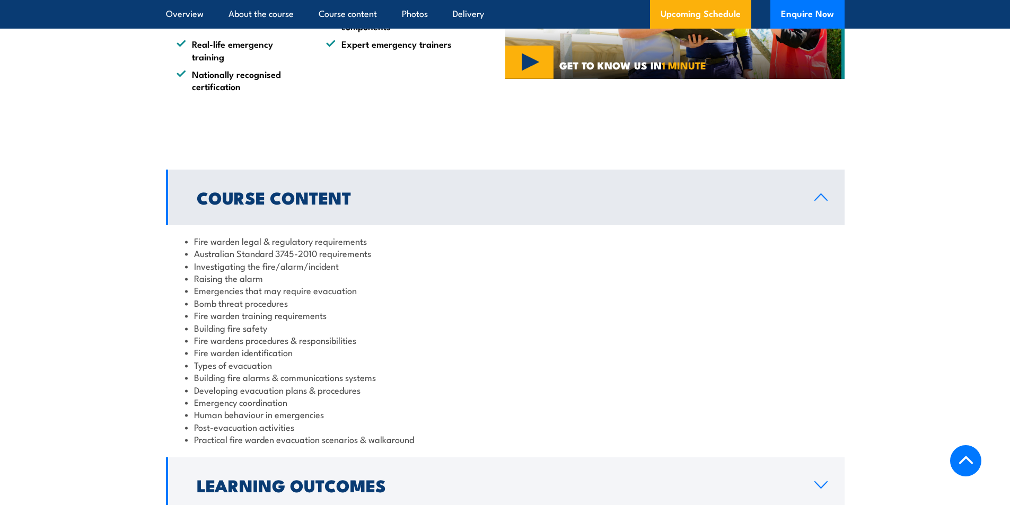
scroll to position [954, 0]
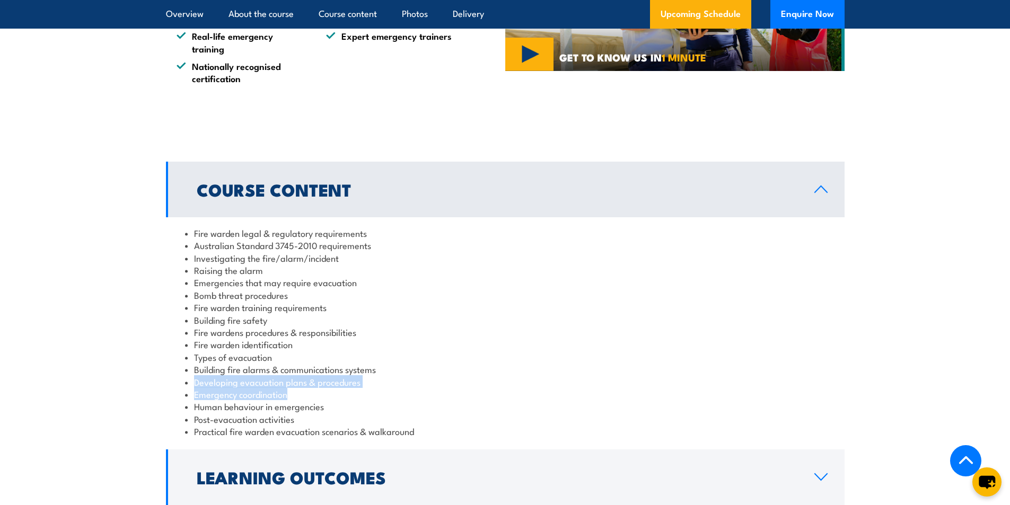
drag, startPoint x: 191, startPoint y: 386, endPoint x: 411, endPoint y: 394, distance: 220.2
click at [411, 394] on ul "Fire warden legal & regulatory requirements Australian Standard 3745-2010 requi…" at bounding box center [505, 332] width 640 height 211
click at [513, 338] on li "Fire warden identification" at bounding box center [505, 344] width 640 height 12
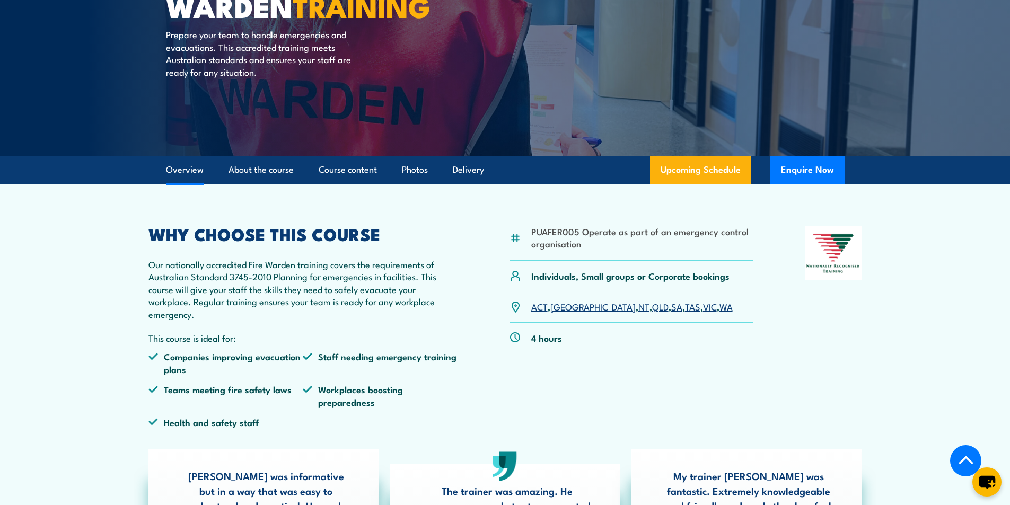
scroll to position [106, 0]
